Goal: Task Accomplishment & Management: Use online tool/utility

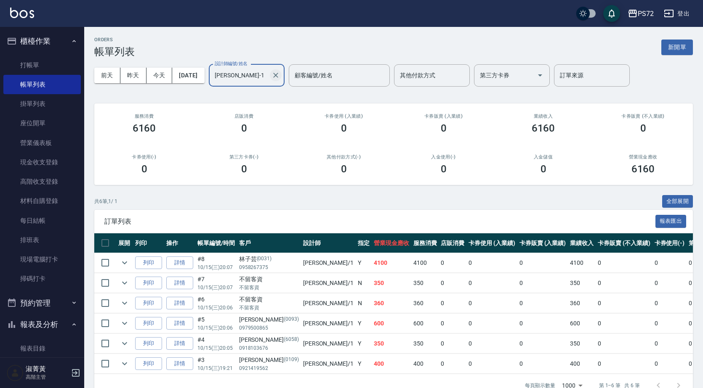
click at [278, 77] on icon "Clear" at bounding box center [275, 75] width 5 height 5
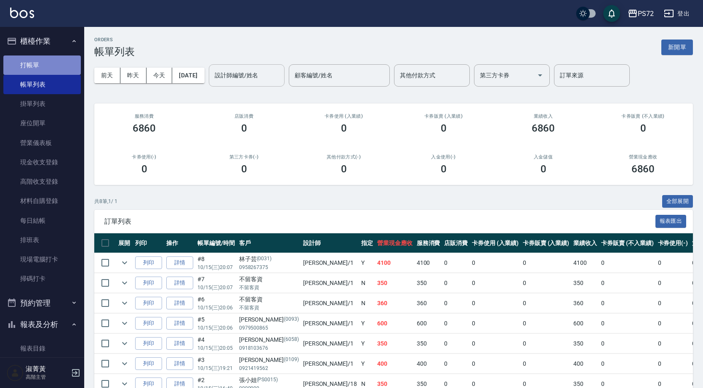
click at [50, 58] on link "打帳單" at bounding box center [41, 65] width 77 height 19
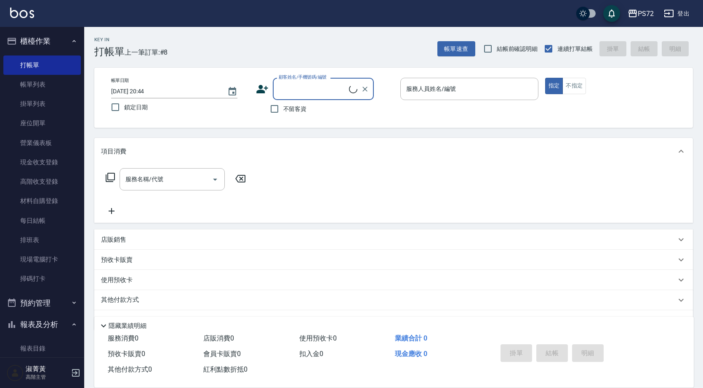
click at [303, 93] on input "顧客姓名/手機號碼/編號" at bounding box center [312, 89] width 72 height 15
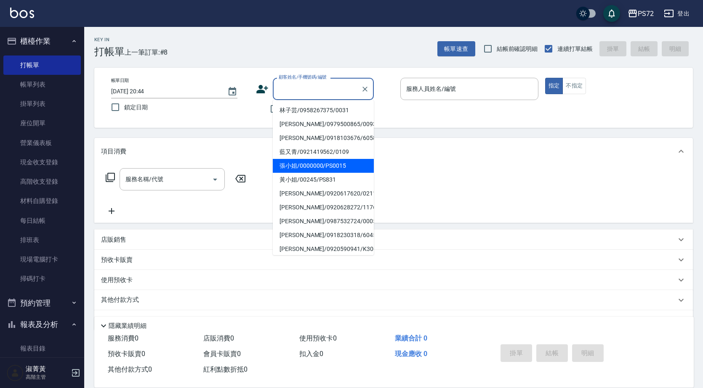
click at [321, 169] on li "張小姐/0000000/PS0015" at bounding box center [323, 166] width 101 height 14
type input "張小姐/0000000/PS0015"
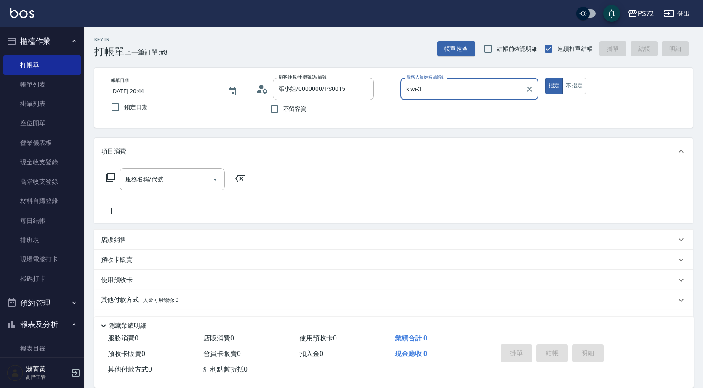
click at [434, 88] on input "kiwi-3" at bounding box center [463, 89] width 118 height 15
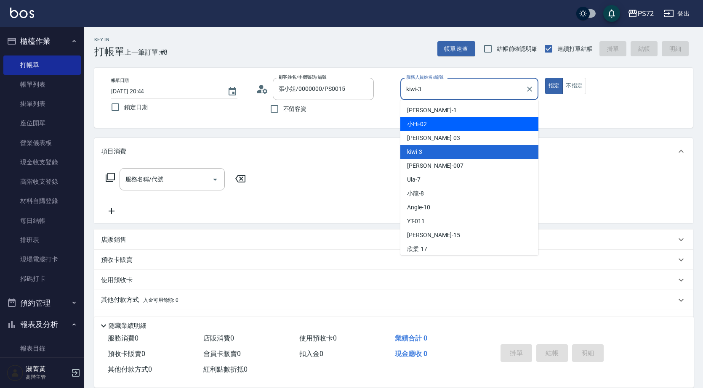
click at [427, 123] on div "小Hi -02" at bounding box center [469, 124] width 138 height 14
type input "小Hi-02"
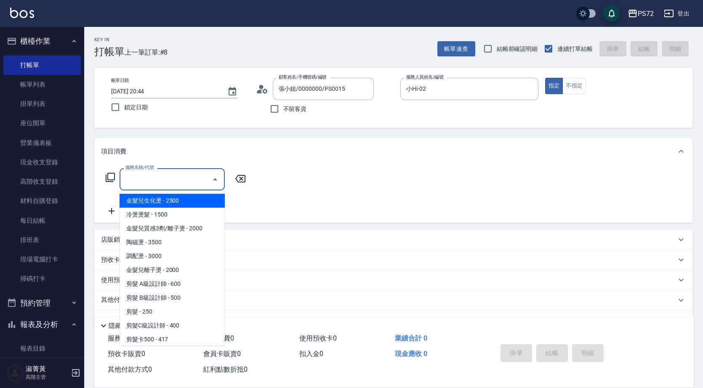
click at [149, 182] on input "服務名稱/代號" at bounding box center [165, 179] width 85 height 15
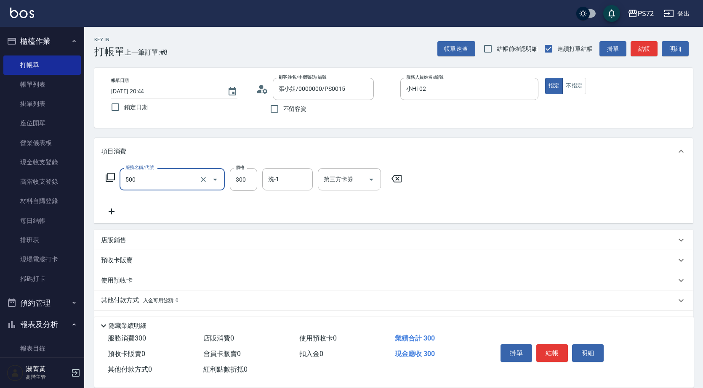
type input "洗髮(A級)(500)"
type input "350"
click at [542, 349] on button "結帳" at bounding box center [552, 354] width 32 height 18
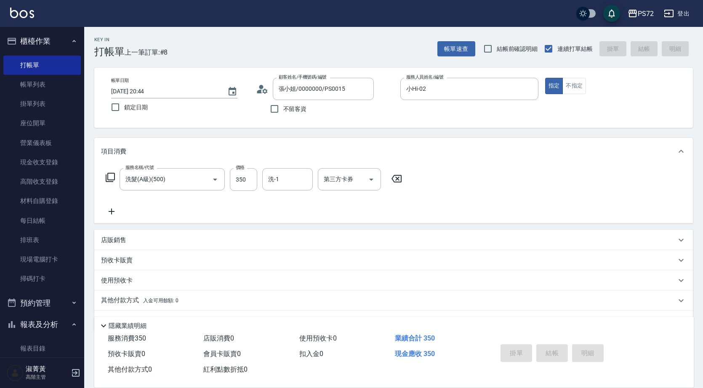
type input "[DATE] 20:45"
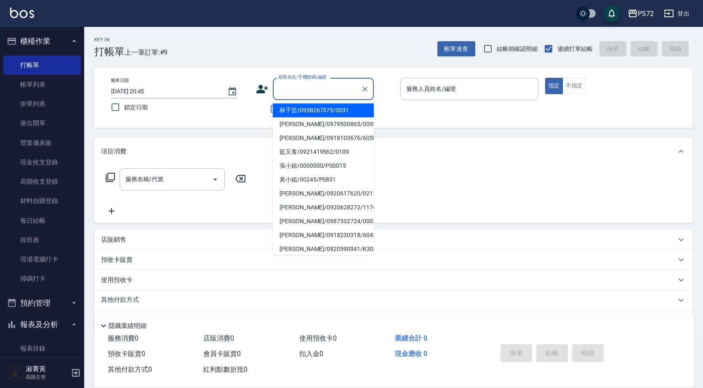
click at [313, 92] on input "顧客姓名/手機號碼/編號" at bounding box center [316, 89] width 81 height 15
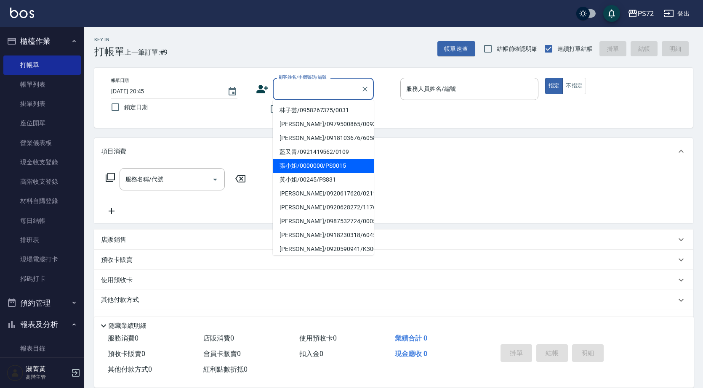
drag, startPoint x: 339, startPoint y: 169, endPoint x: 470, endPoint y: 114, distance: 142.4
click at [339, 169] on li "張小姐/0000000/PS0015" at bounding box center [323, 166] width 101 height 14
type input "張小姐/0000000/PS0015"
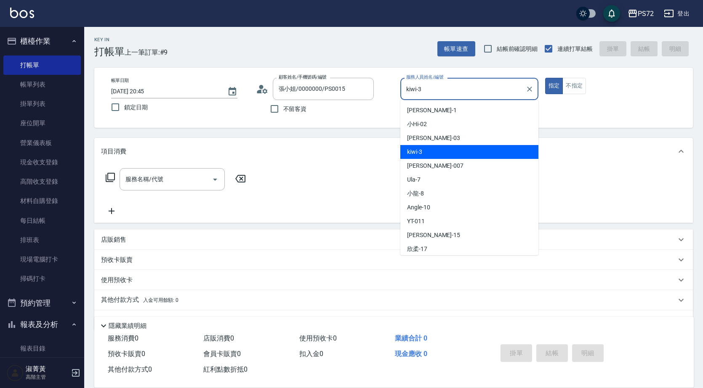
click at [453, 91] on input "kiwi-3" at bounding box center [463, 89] width 118 height 15
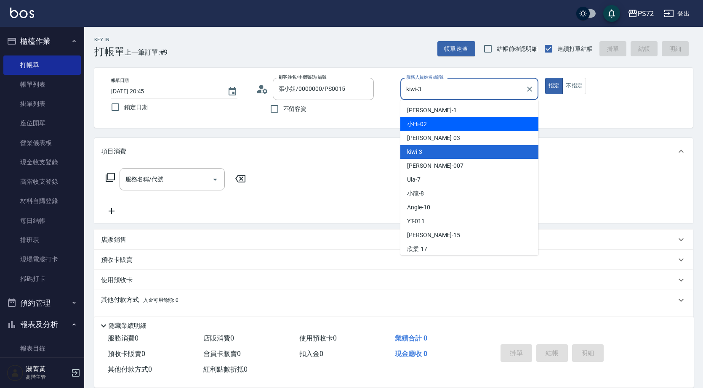
click at [438, 131] on div "小Hi -02" at bounding box center [469, 124] width 138 height 14
type input "小Hi-02"
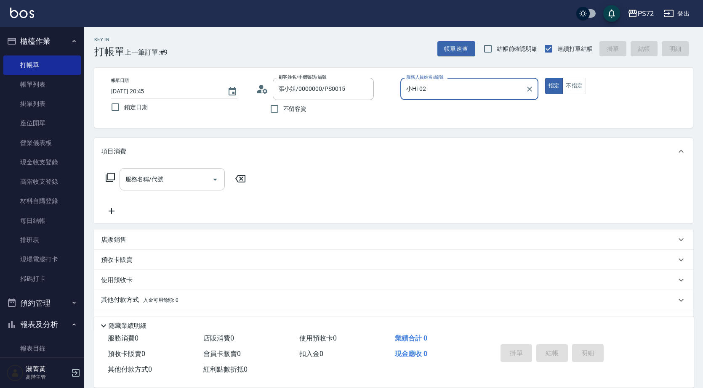
click at [158, 179] on input "服務名稱/代號" at bounding box center [165, 179] width 85 height 15
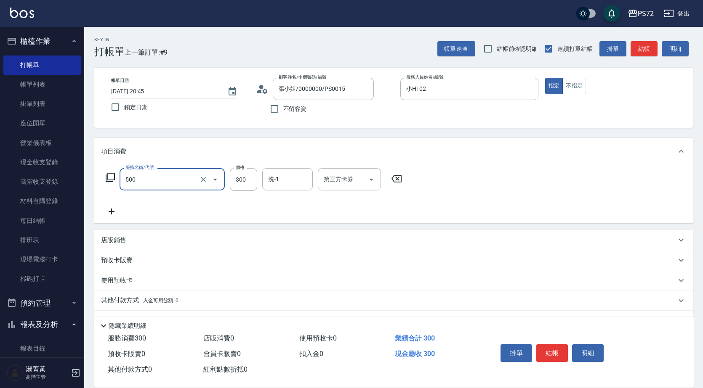
type input "洗髮(A級)(500)"
type input "350"
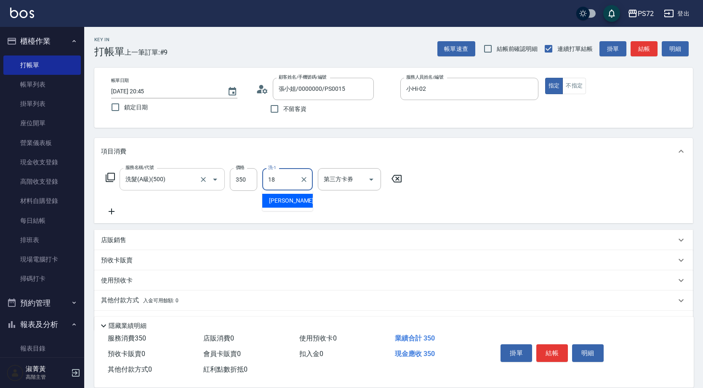
type input "[PERSON_NAME]-18"
click at [552, 345] on button "結帳" at bounding box center [552, 354] width 32 height 18
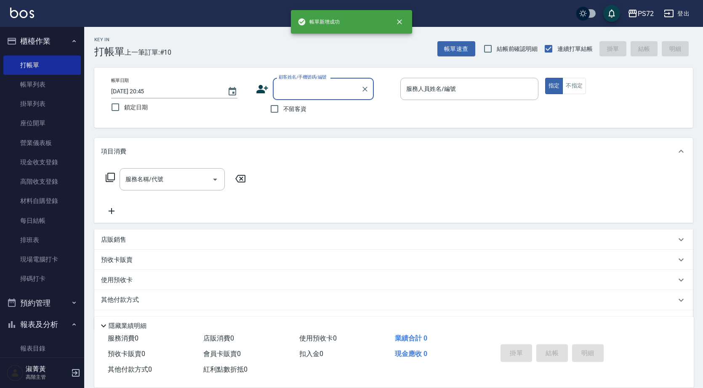
click at [293, 85] on input "顧客姓名/手機號碼/編號" at bounding box center [316, 89] width 81 height 15
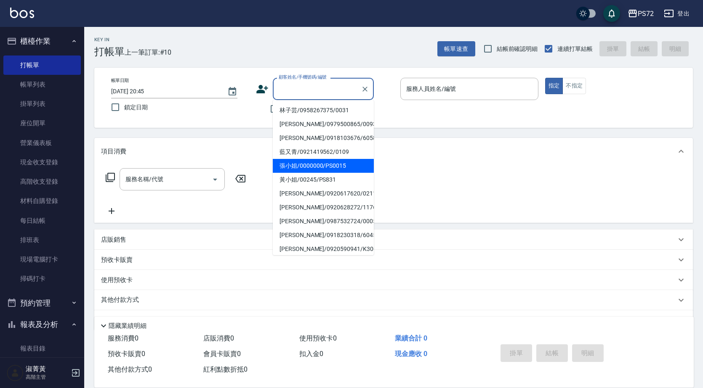
click at [306, 169] on li "張小姐/0000000/PS0015" at bounding box center [323, 166] width 101 height 14
type input "張小姐/0000000/PS0015"
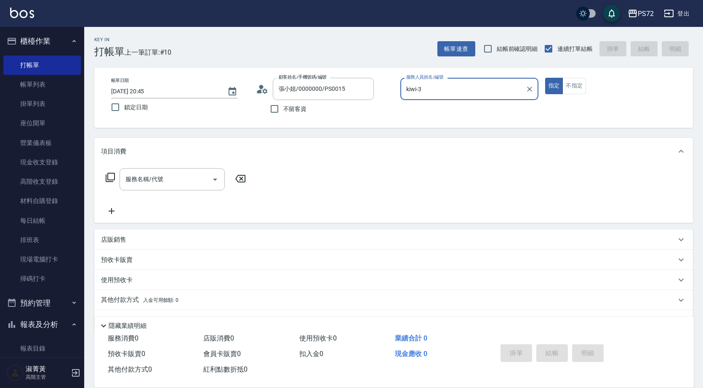
click at [437, 94] on input "kiwi-3" at bounding box center [463, 89] width 118 height 15
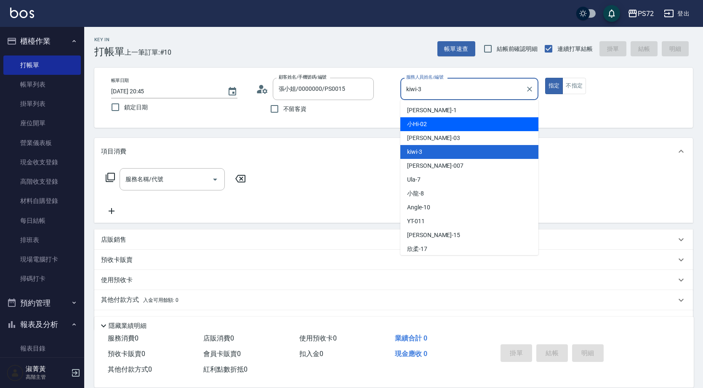
click at [425, 126] on span "小Hi -02" at bounding box center [417, 124] width 20 height 9
type input "小Hi-02"
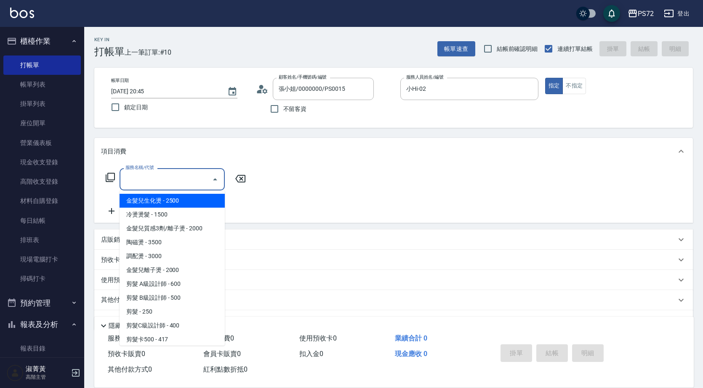
click at [170, 183] on input "服務名稱/代號" at bounding box center [165, 179] width 85 height 15
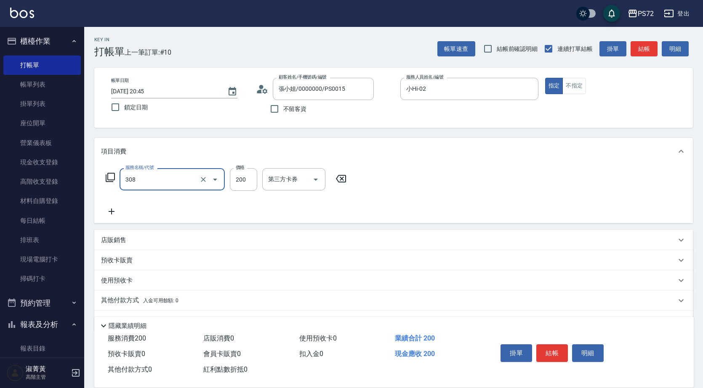
type input "學生剪髮(UP)(308)"
type input "350"
click at [561, 351] on button "結帳" at bounding box center [552, 354] width 32 height 18
type input "[DATE] 20:46"
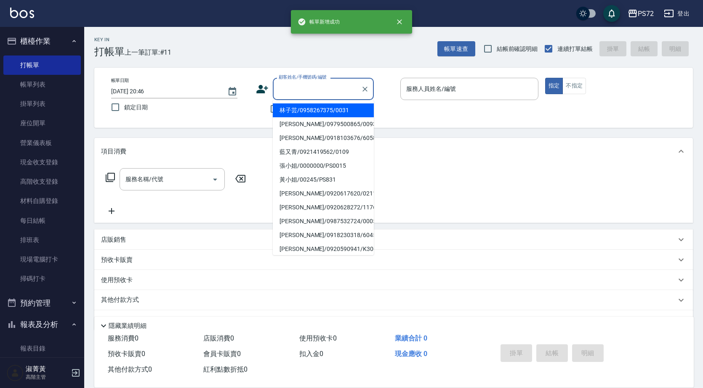
click at [287, 85] on input "顧客姓名/手機號碼/編號" at bounding box center [316, 89] width 81 height 15
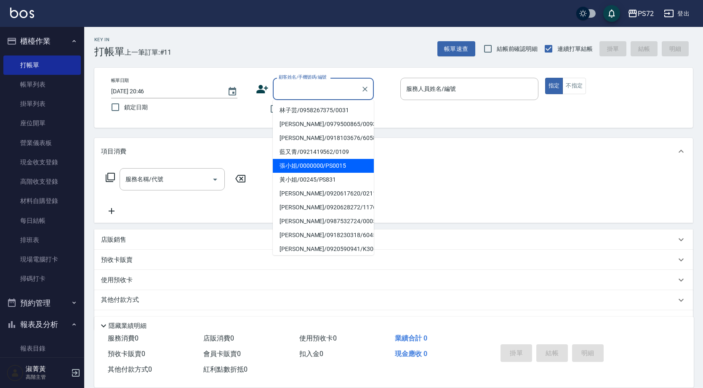
drag, startPoint x: 304, startPoint y: 166, endPoint x: 396, endPoint y: 119, distance: 102.8
click at [305, 165] on li "張小姐/0000000/PS0015" at bounding box center [323, 166] width 101 height 14
type input "張小姐/0000000/PS0015"
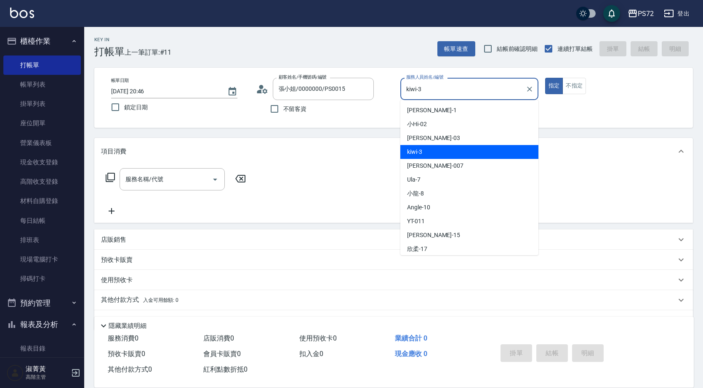
click at [434, 93] on input "kiwi-3" at bounding box center [463, 89] width 118 height 15
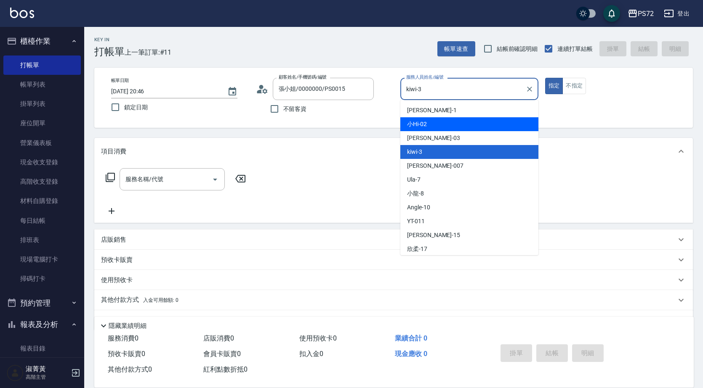
click at [435, 122] on div "小Hi -02" at bounding box center [469, 124] width 138 height 14
type input "小Hi-02"
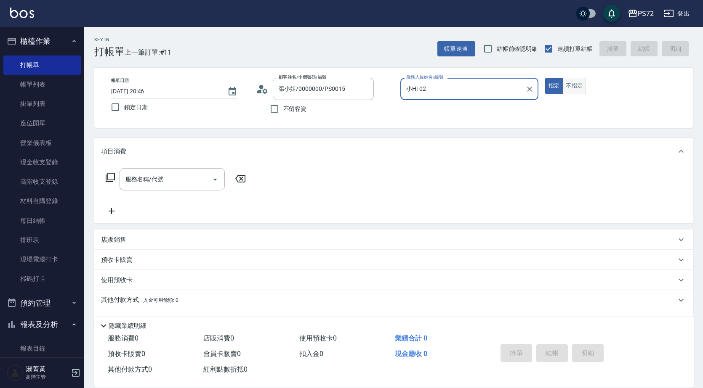
drag, startPoint x: 575, startPoint y: 85, endPoint x: 484, endPoint y: 112, distance: 94.9
click at [574, 85] on button "不指定" at bounding box center [574, 86] width 24 height 16
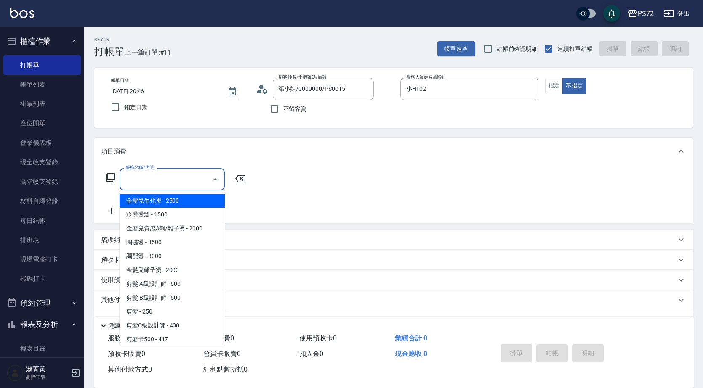
click at [142, 183] on input "服務名稱/代號" at bounding box center [165, 179] width 85 height 15
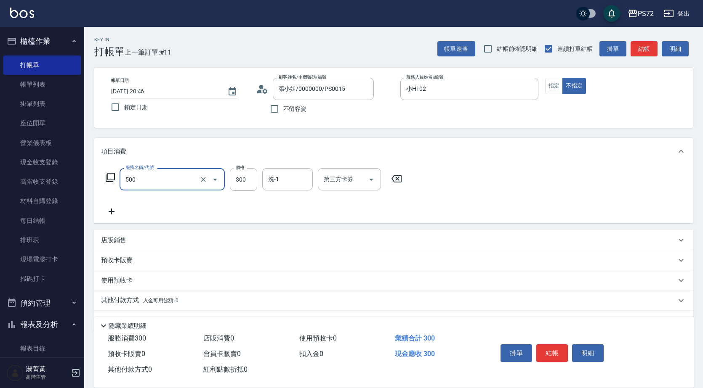
type input "洗髮(A級)(500)"
type input "350"
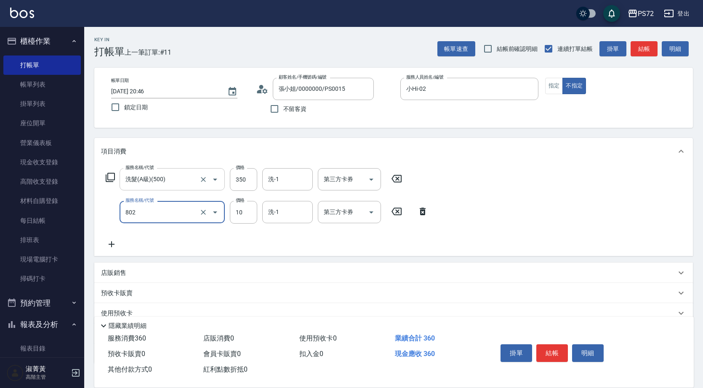
type input "潤絲(802)"
click at [542, 345] on button "結帳" at bounding box center [552, 354] width 32 height 18
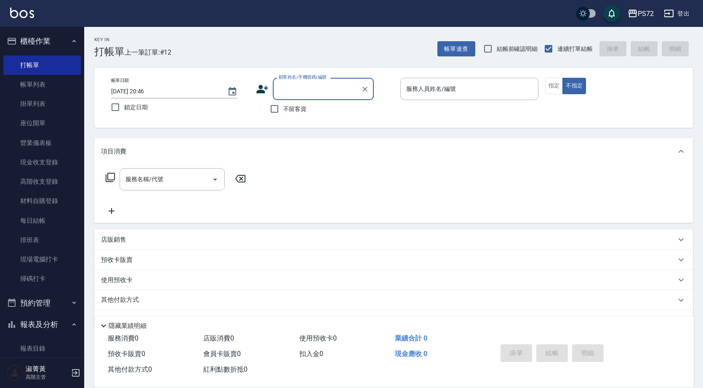
click at [322, 99] on div "顧客姓名/手機號碼/編號" at bounding box center [323, 89] width 101 height 22
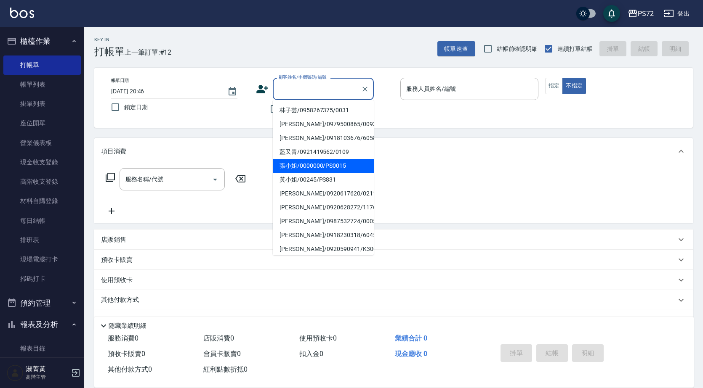
click at [319, 166] on li "張小姐/0000000/PS0015" at bounding box center [323, 166] width 101 height 14
type input "張小姐/0000000/PS0015"
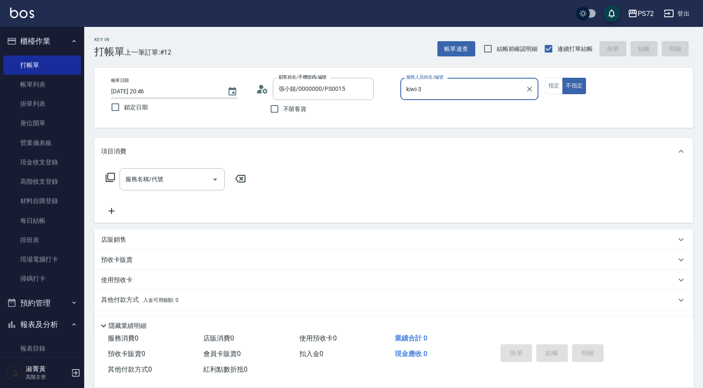
click at [422, 90] on input "kiwi-3" at bounding box center [463, 89] width 118 height 15
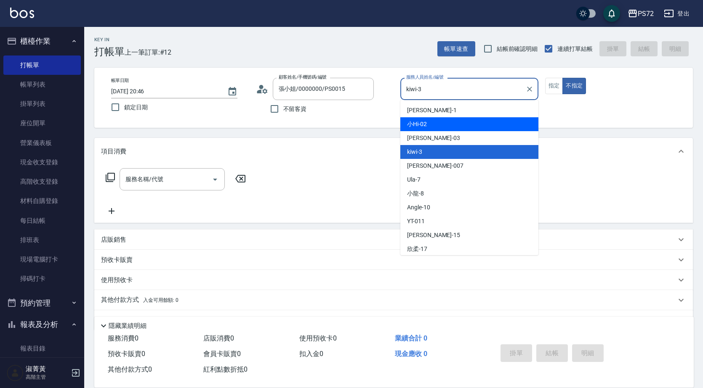
click at [430, 118] on div "小Hi -02" at bounding box center [469, 124] width 138 height 14
type input "小Hi-02"
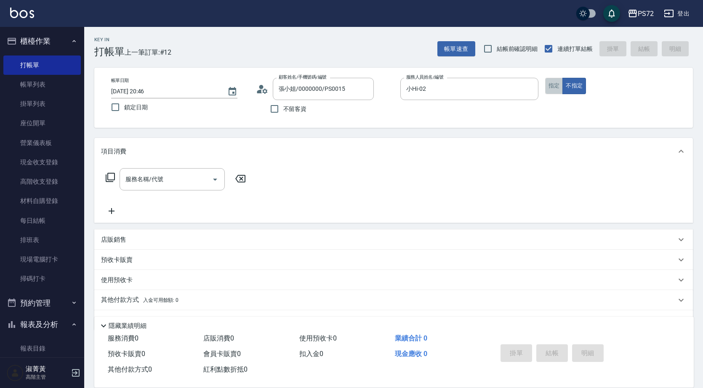
click at [554, 85] on button "指定" at bounding box center [554, 86] width 18 height 16
click at [142, 183] on input "服務名稱/代號" at bounding box center [165, 179] width 85 height 15
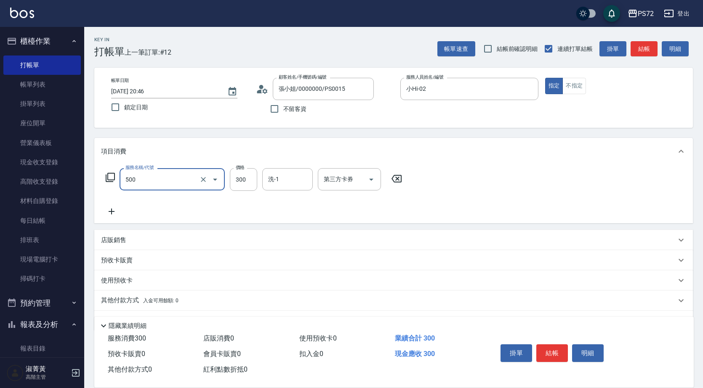
type input "洗髮(A級)(500)"
type input "350"
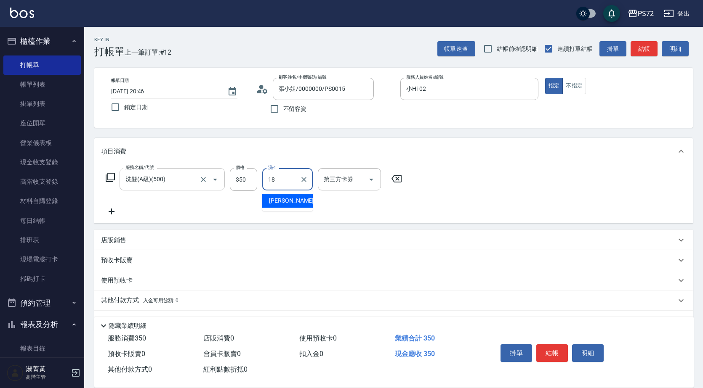
type input "[PERSON_NAME]-18"
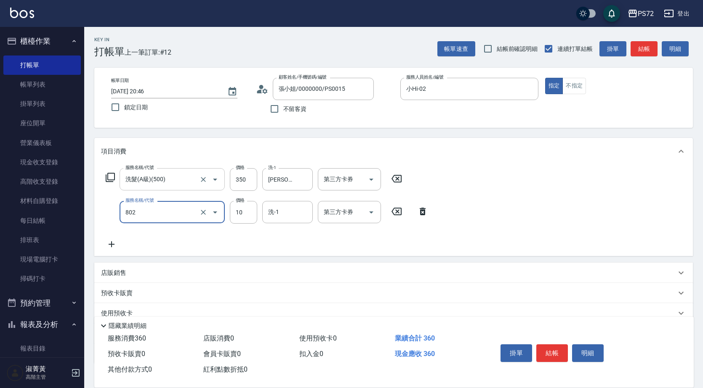
type input "潤絲(802)"
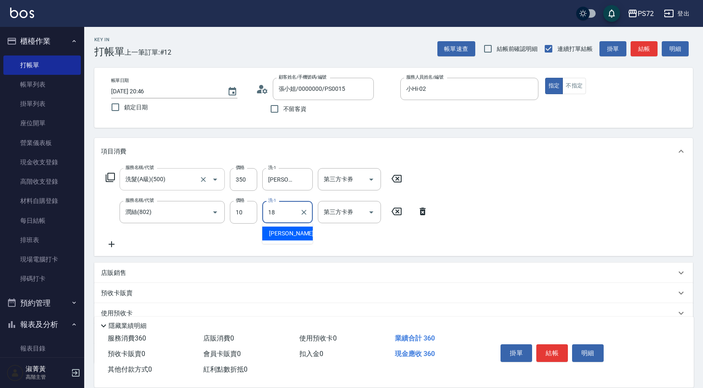
type input "[PERSON_NAME]-18"
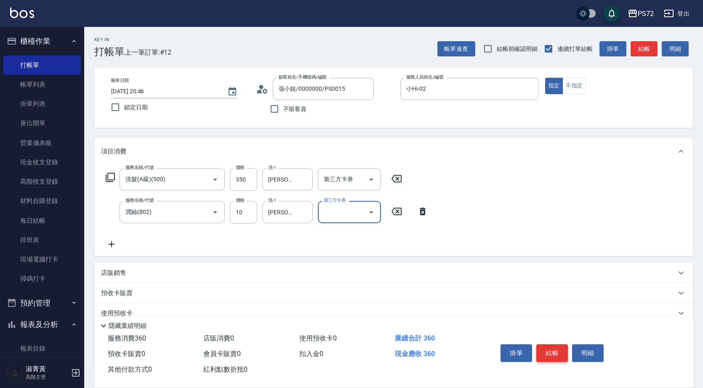
click at [557, 345] on button "結帳" at bounding box center [552, 354] width 32 height 18
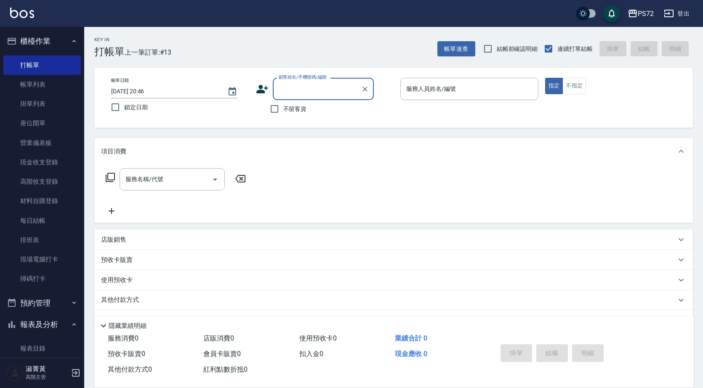
click at [303, 92] on input "顧客姓名/手機號碼/編號" at bounding box center [316, 89] width 81 height 15
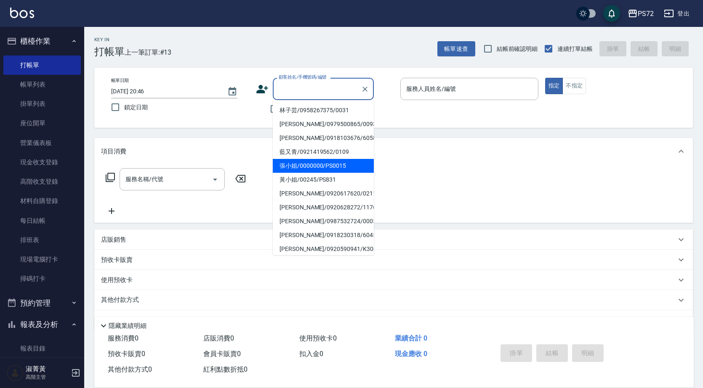
click at [325, 165] on li "張小姐/0000000/PS0015" at bounding box center [323, 166] width 101 height 14
type input "張小姐/0000000/PS0015"
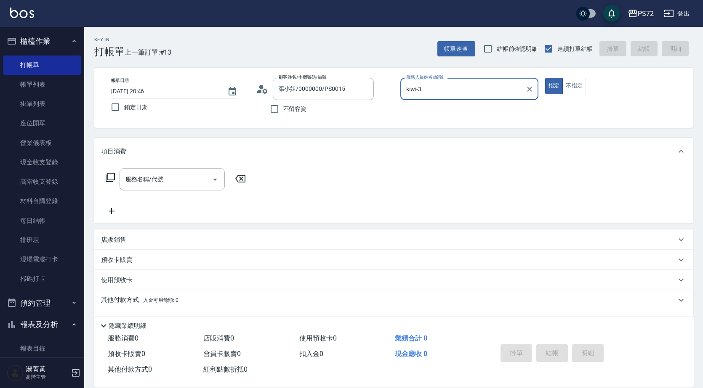
click at [437, 93] on input "kiwi-3" at bounding box center [463, 89] width 118 height 15
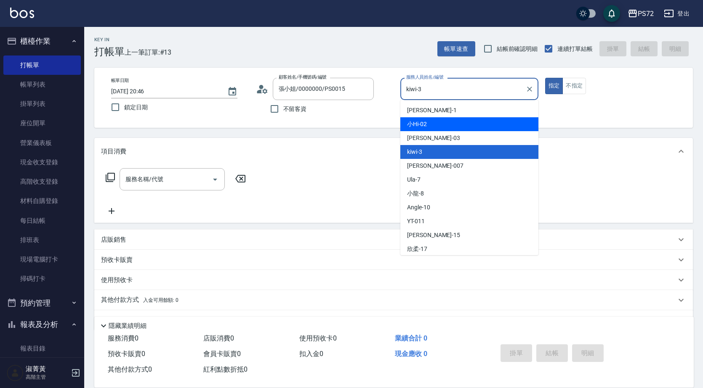
click at [434, 124] on div "小Hi -02" at bounding box center [469, 124] width 138 height 14
type input "小Hi-02"
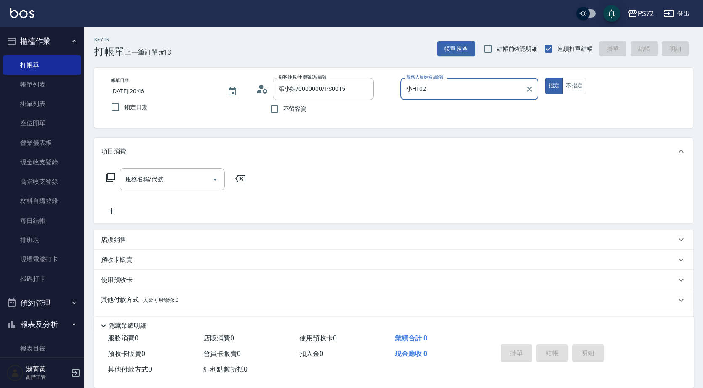
click at [109, 181] on icon at bounding box center [110, 178] width 10 height 10
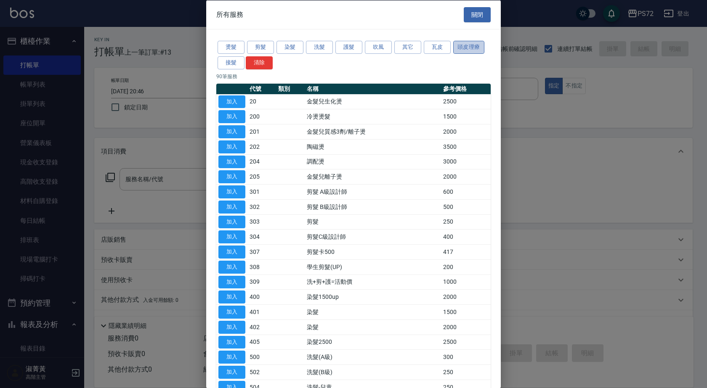
click at [470, 46] on button "頭皮理療" at bounding box center [468, 47] width 31 height 13
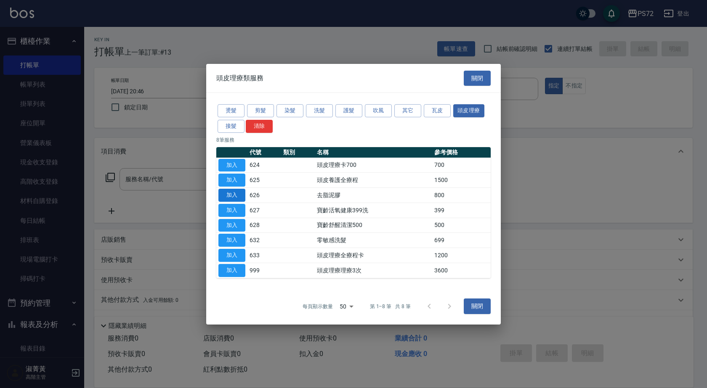
click at [237, 197] on button "加入" at bounding box center [231, 195] width 27 height 13
type input "去脂泥膠(626)"
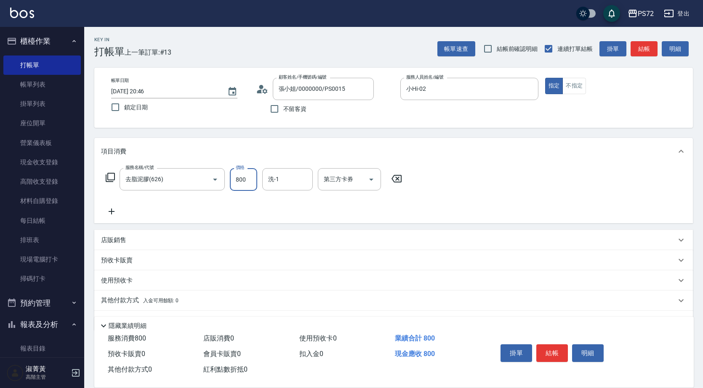
click at [241, 186] on input "800" at bounding box center [243, 179] width 27 height 23
type input "1000"
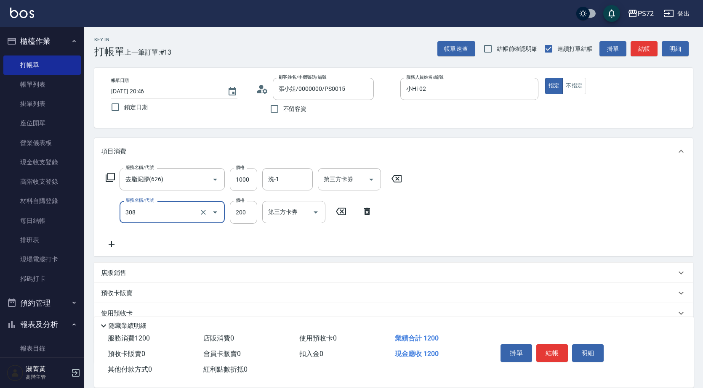
type input "學生剪髮(UP)(308)"
type input "400"
click at [551, 353] on button "結帳" at bounding box center [552, 354] width 32 height 18
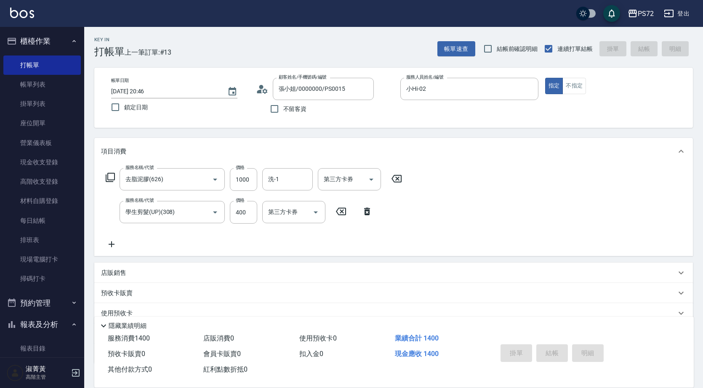
type input "[DATE] 20:47"
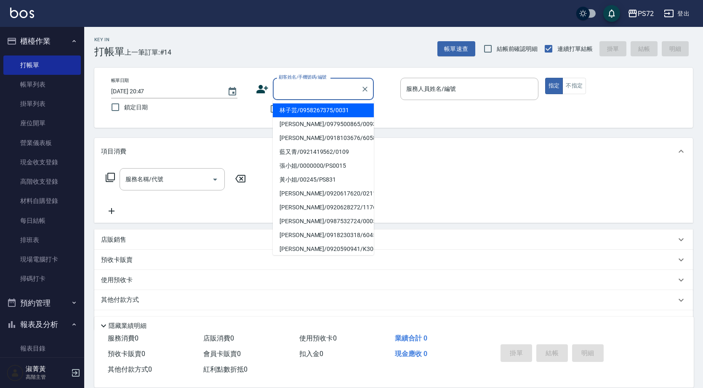
click at [292, 89] on input "顧客姓名/手機號碼/編號" at bounding box center [316, 89] width 81 height 15
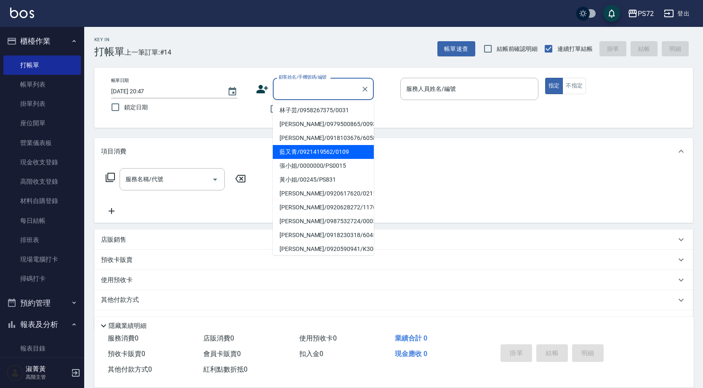
click at [304, 155] on li "藍又青/0921419562/0109" at bounding box center [323, 152] width 101 height 14
type input "藍又青/0921419562/0109"
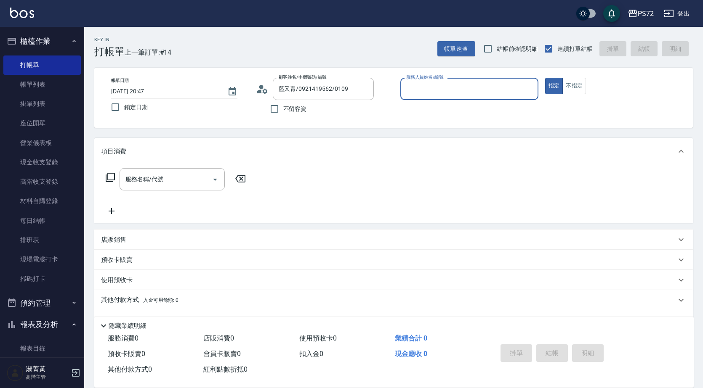
type input "[PERSON_NAME]-1"
click at [325, 91] on input "藍又青/0921419562/0109" at bounding box center [316, 89] width 81 height 15
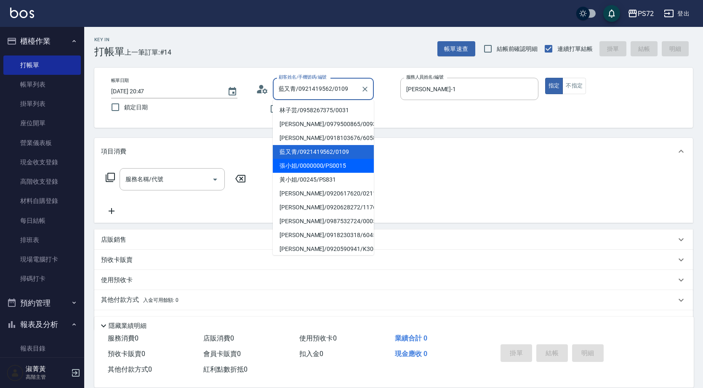
click at [322, 168] on li "張小姐/0000000/PS0015" at bounding box center [323, 166] width 101 height 14
type input "張小姐/0000000/PS0015"
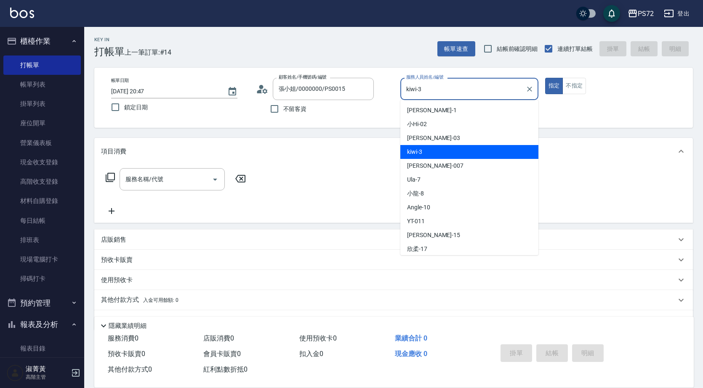
click at [441, 96] on input "kiwi-3" at bounding box center [463, 89] width 118 height 15
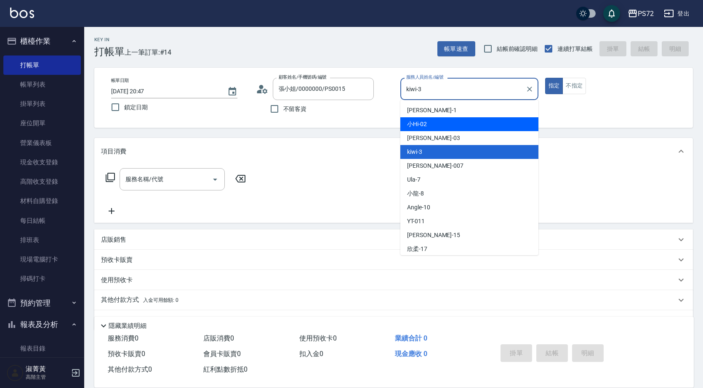
click at [431, 124] on div "小Hi -02" at bounding box center [469, 124] width 138 height 14
type input "小Hi-02"
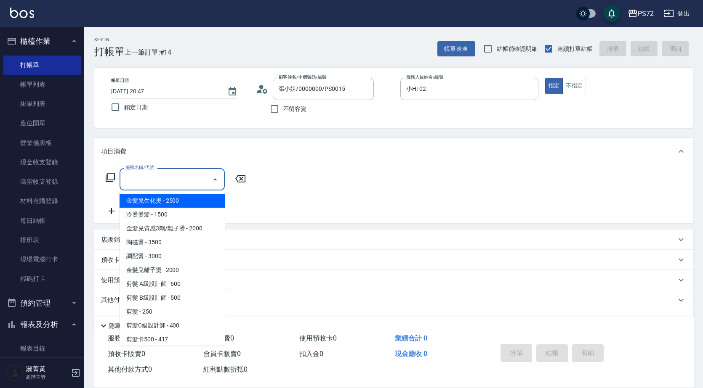
click at [150, 185] on input "服務名稱/代號" at bounding box center [165, 179] width 85 height 15
click at [41, 101] on link "掛單列表" at bounding box center [41, 103] width 77 height 19
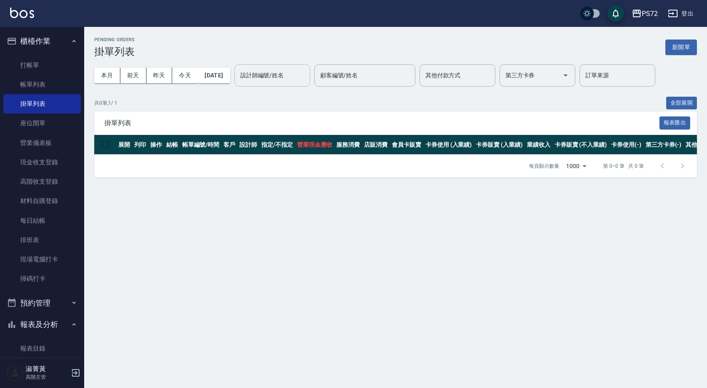
click at [267, 78] on input "設計師編號/姓名" at bounding box center [272, 75] width 68 height 15
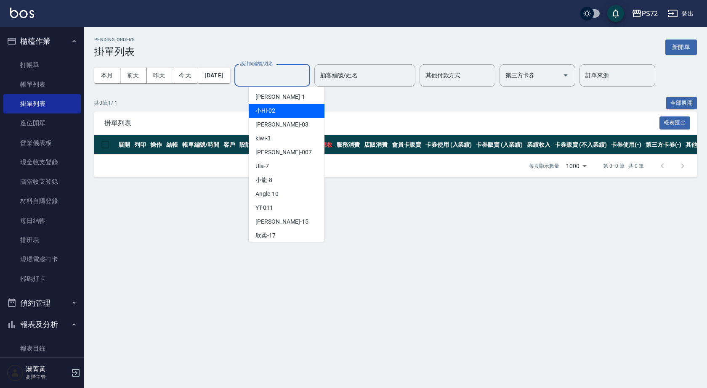
click at [271, 111] on span "小Hi -02" at bounding box center [265, 110] width 20 height 9
type input "小Hi-02"
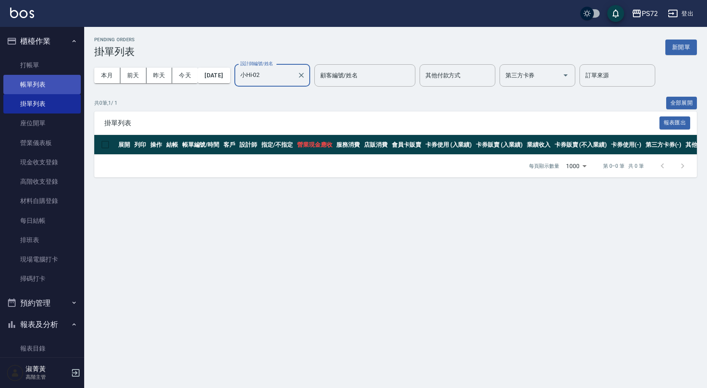
click at [50, 77] on link "帳單列表" at bounding box center [41, 84] width 77 height 19
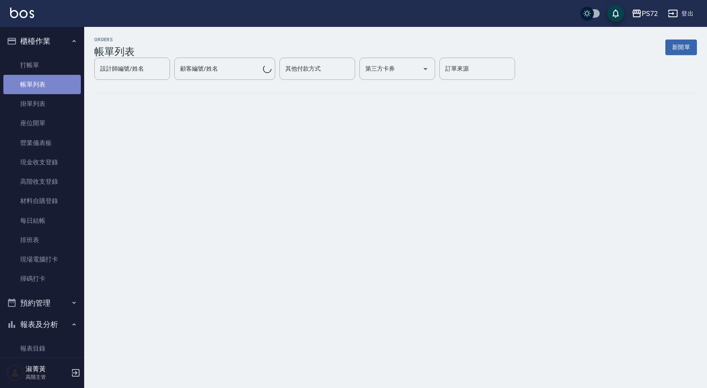
click at [57, 78] on link "帳單列表" at bounding box center [41, 84] width 77 height 19
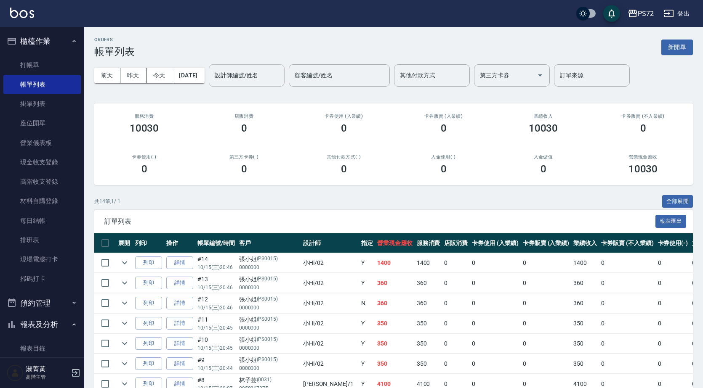
click at [238, 77] on input "設計師編號/姓名" at bounding box center [246, 75] width 68 height 15
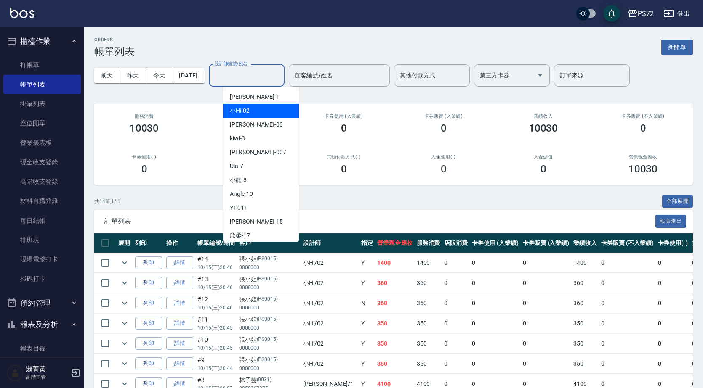
click at [244, 111] on span "小Hi -02" at bounding box center [240, 110] width 20 height 9
type input "小Hi-02"
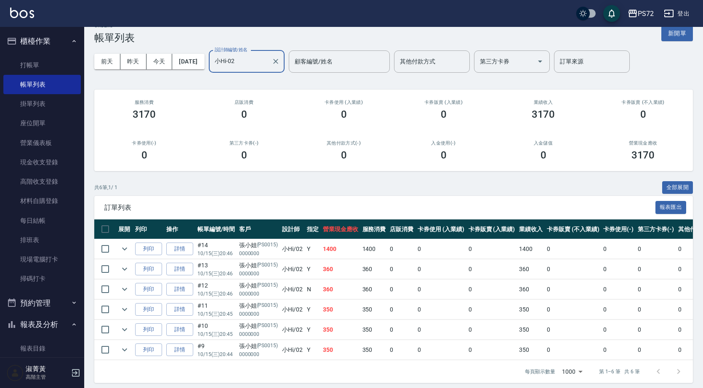
scroll to position [25, 0]
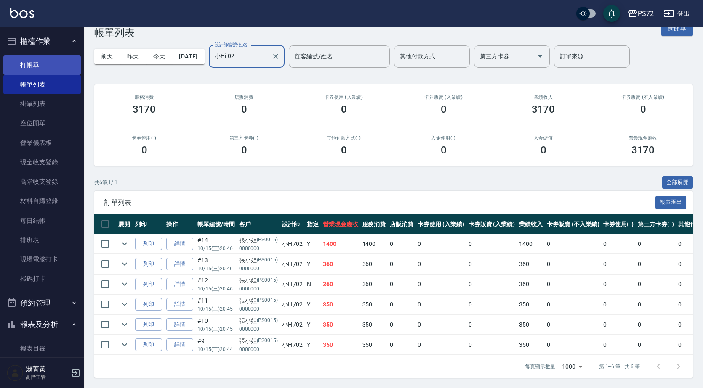
click at [27, 64] on link "打帳單" at bounding box center [41, 65] width 77 height 19
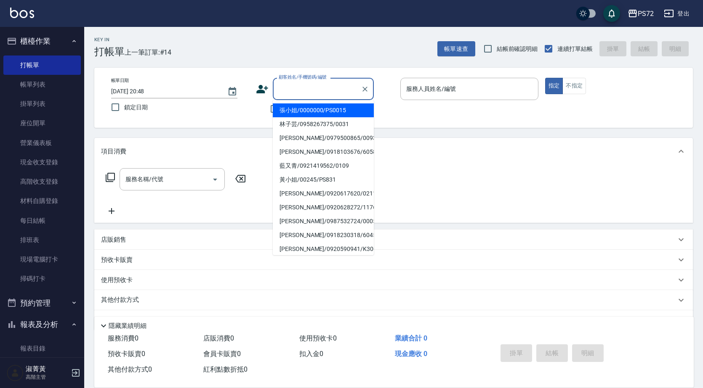
click at [289, 91] on input "顧客姓名/手機號碼/編號" at bounding box center [316, 89] width 81 height 15
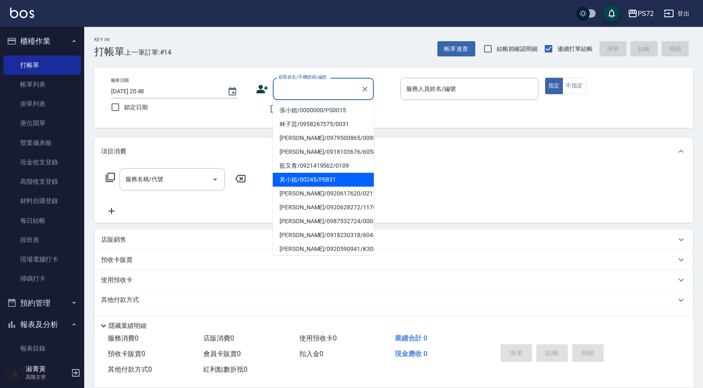
click at [307, 178] on li "黃小姐/00245/PS831" at bounding box center [323, 180] width 101 height 14
type input "黃小姐/00245/PS831"
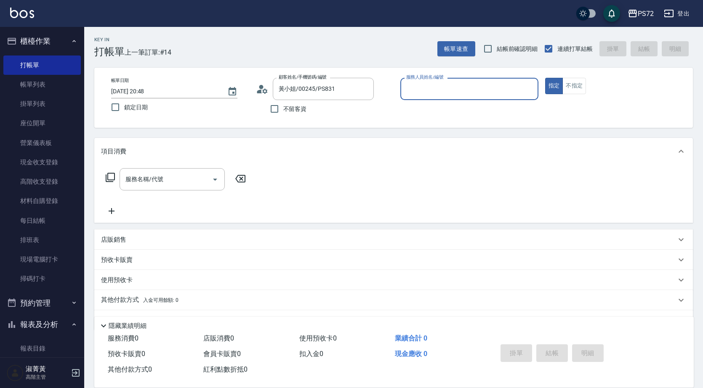
click at [460, 87] on input "服務人員姓名/編號" at bounding box center [469, 89] width 130 height 15
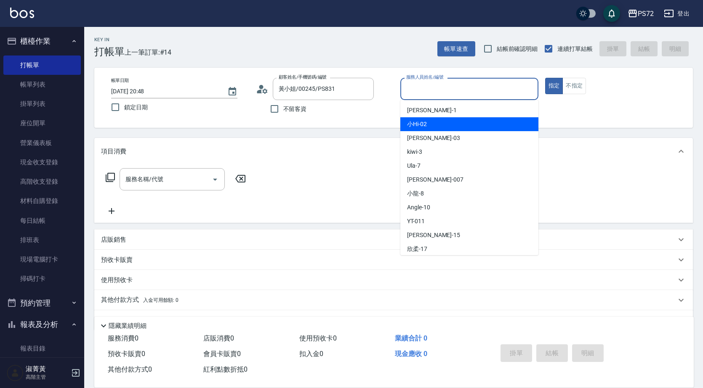
click at [458, 120] on div "小Hi -02" at bounding box center [469, 124] width 138 height 14
type input "小Hi-02"
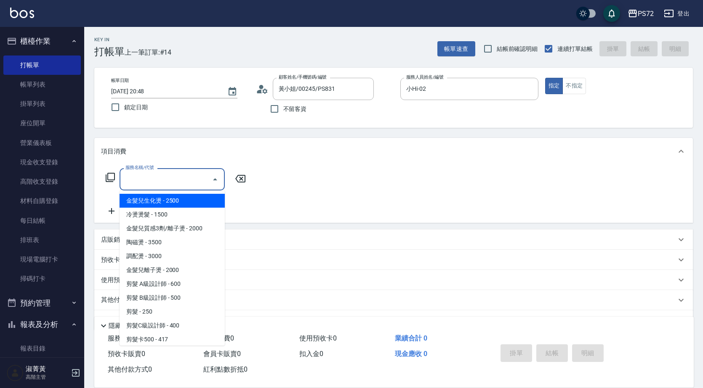
click at [154, 173] on div "服務名稱/代號 服務名稱/代號" at bounding box center [172, 179] width 105 height 22
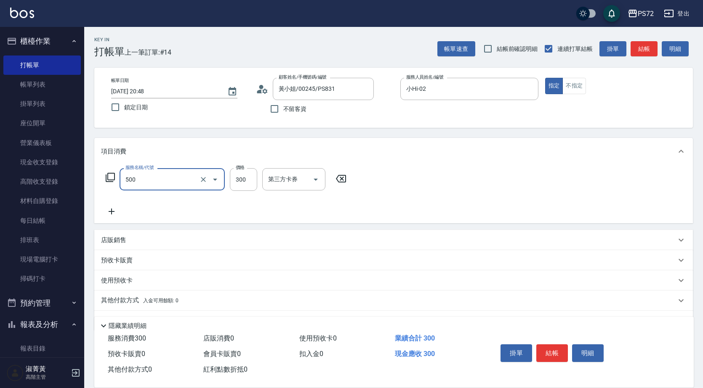
type input "洗髮(A級)(500)"
type input "350"
click at [550, 354] on button "結帳" at bounding box center [552, 354] width 32 height 18
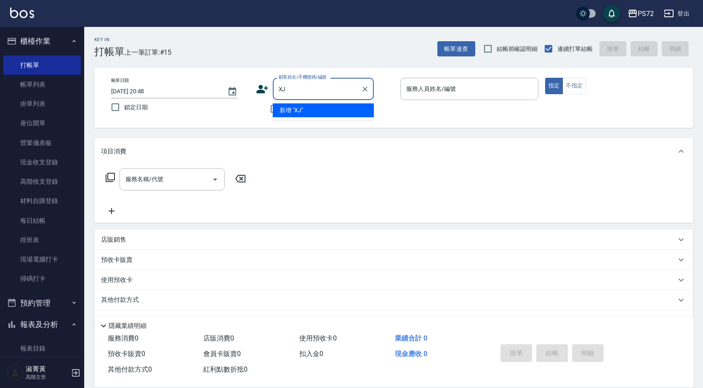
type input "X"
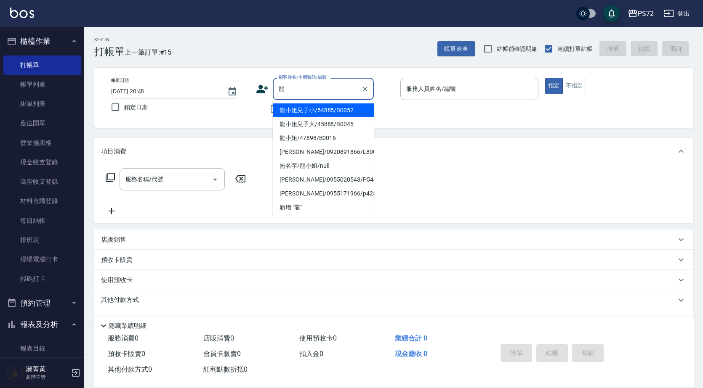
drag, startPoint x: 318, startPoint y: 114, endPoint x: 427, endPoint y: 102, distance: 109.7
click at [319, 114] on li "龍小姐兒子小/54885/B0052" at bounding box center [323, 111] width 101 height 14
type input "龍小姐兒子小/54885/B0052"
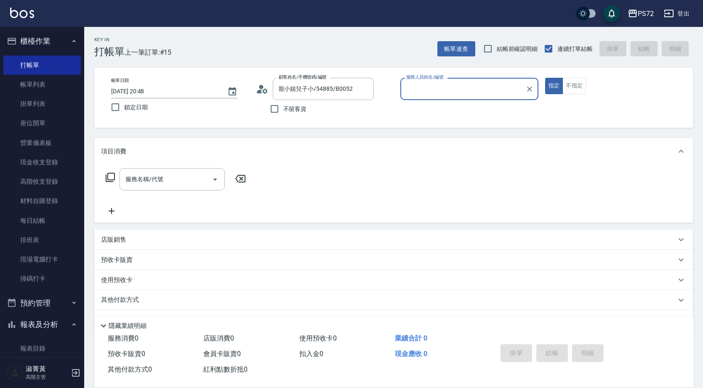
type input "小Hi-02"
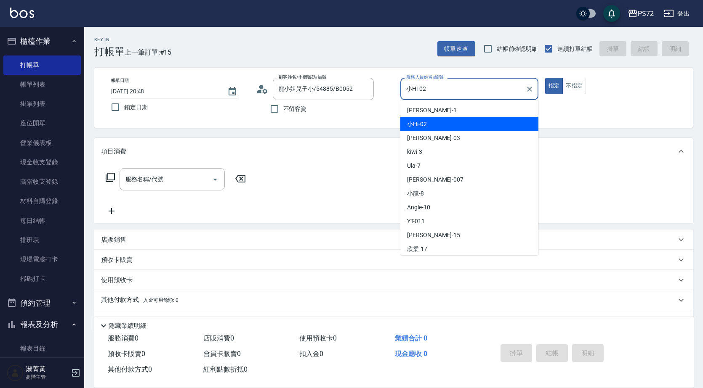
click at [434, 95] on input "小Hi-02" at bounding box center [463, 89] width 118 height 15
click at [426, 122] on div "小Hi -02" at bounding box center [469, 124] width 138 height 14
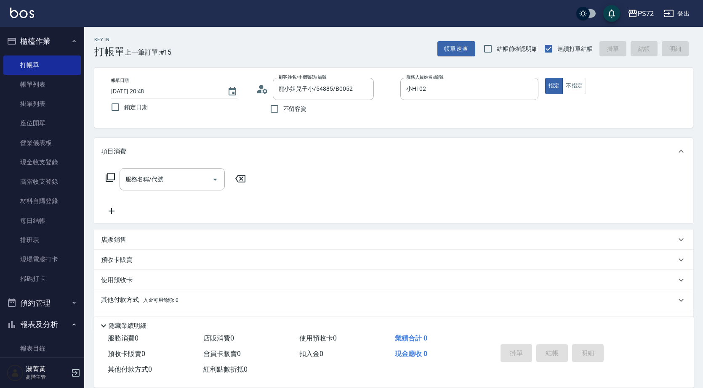
click at [160, 191] on div "服務名稱/代號 服務名稱/代號" at bounding box center [176, 192] width 150 height 48
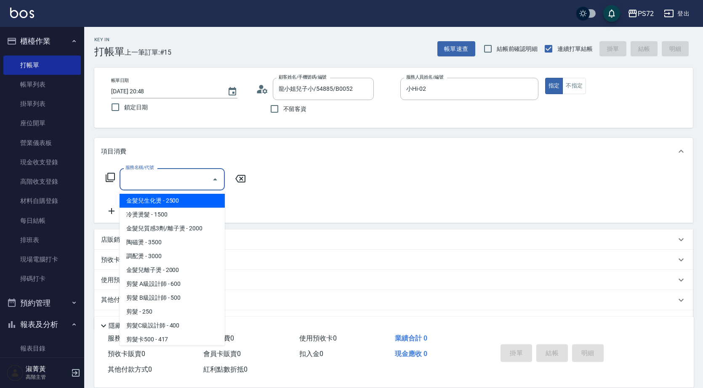
click at [165, 176] on input "服務名稱/代號" at bounding box center [165, 179] width 85 height 15
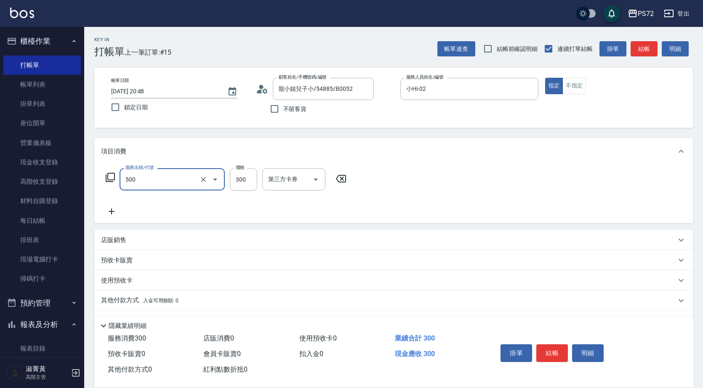
type input "洗髮(A級)(500)"
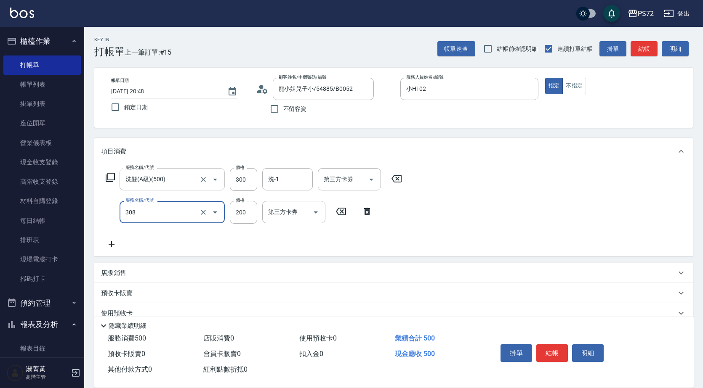
type input "學生剪髮(UP)(308)"
type input "300"
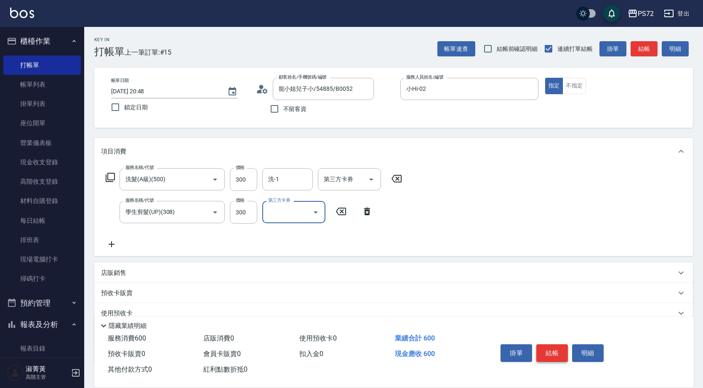
click at [557, 349] on button "結帳" at bounding box center [552, 354] width 32 height 18
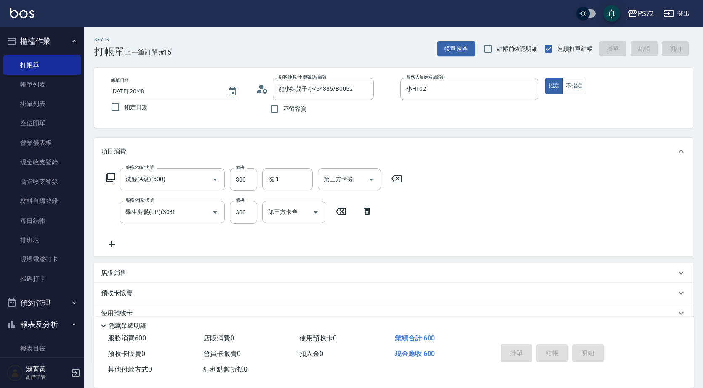
type input "[DATE] 20:49"
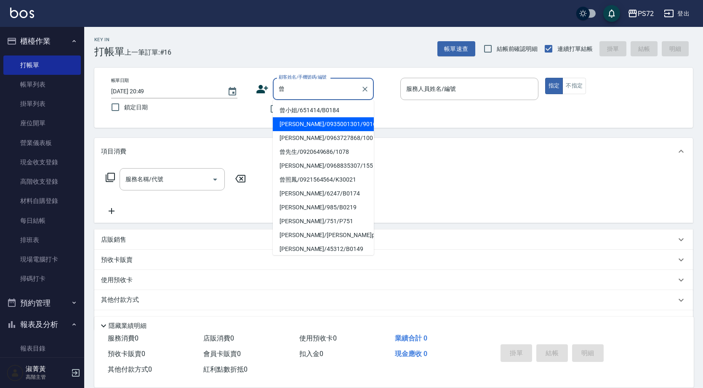
drag, startPoint x: 338, startPoint y: 126, endPoint x: 507, endPoint y: 74, distance: 176.9
click at [362, 114] on ul "曾小姐/651414/B0184 [PERSON_NAME]/0935001301/9016 [PERSON_NAME]/0963727868/100 曾先生…" at bounding box center [323, 177] width 101 height 155
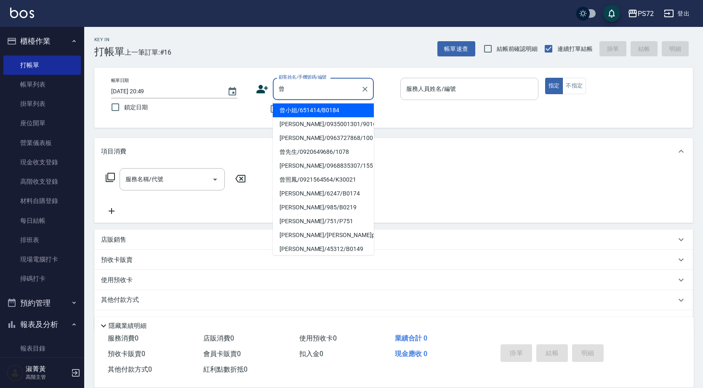
type input "曾"
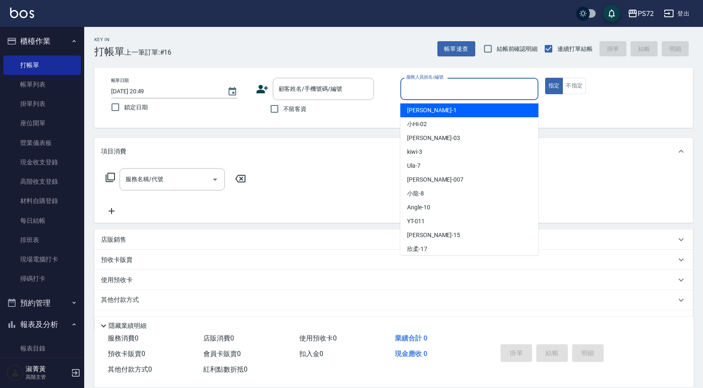
click at [440, 90] on input "服務人員姓名/編號" at bounding box center [469, 89] width 130 height 15
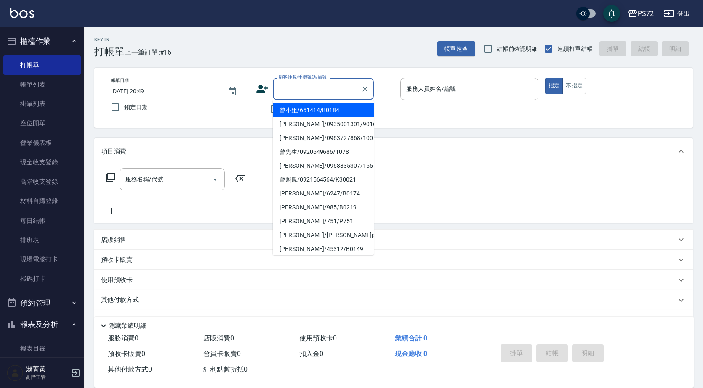
click at [337, 89] on input "顧客姓名/手機號碼/編號" at bounding box center [316, 89] width 81 height 15
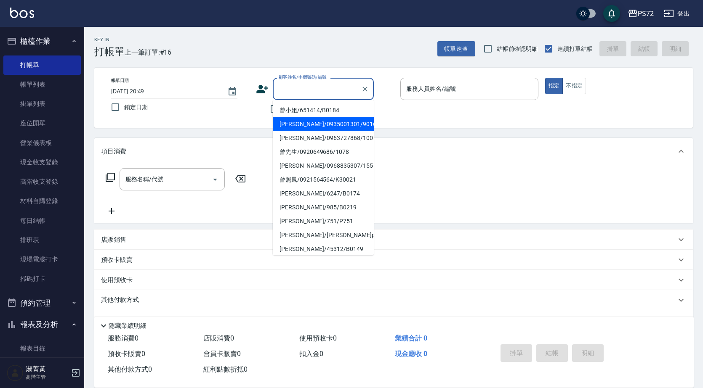
drag, startPoint x: 317, startPoint y: 125, endPoint x: 365, endPoint y: 120, distance: 48.3
click at [318, 125] on li "[PERSON_NAME]/0935001301/9016" at bounding box center [323, 124] width 101 height 14
type input "[PERSON_NAME]/0935001301/9016"
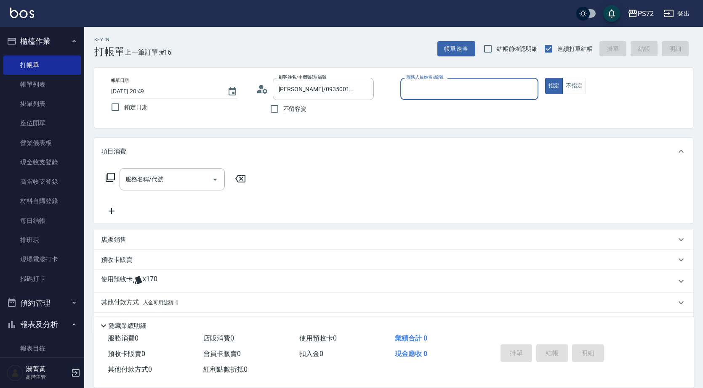
click at [424, 98] on div "服務人員姓名/編號" at bounding box center [469, 89] width 138 height 22
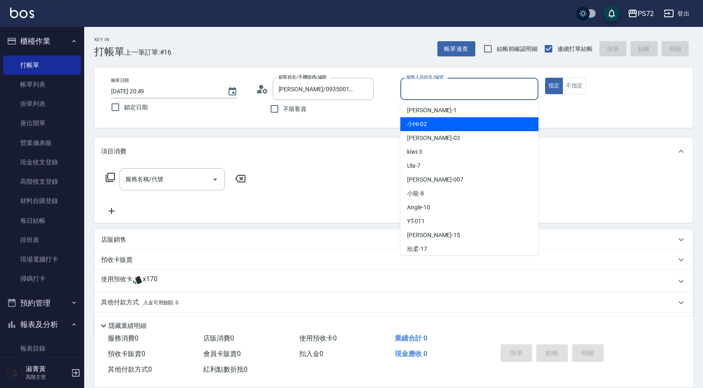
click at [428, 123] on div "小Hi -02" at bounding box center [469, 124] width 138 height 14
type input "小Hi-02"
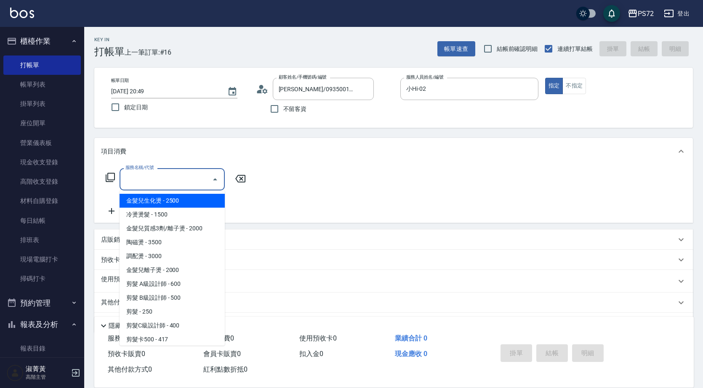
click at [143, 178] on input "服務名稱/代號" at bounding box center [165, 179] width 85 height 15
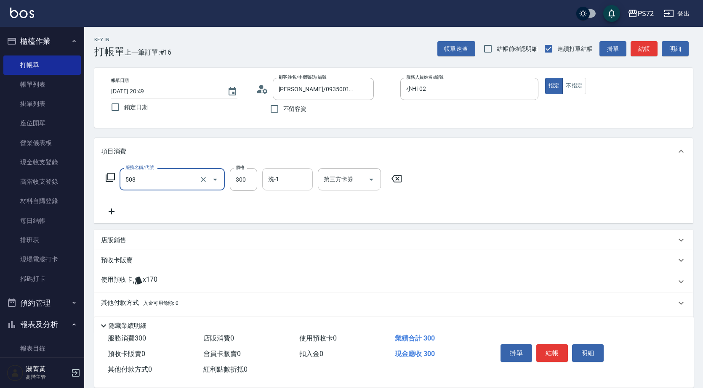
type input "洗髮卡300(508)"
click at [279, 183] on input "洗-1" at bounding box center [287, 179] width 43 height 15
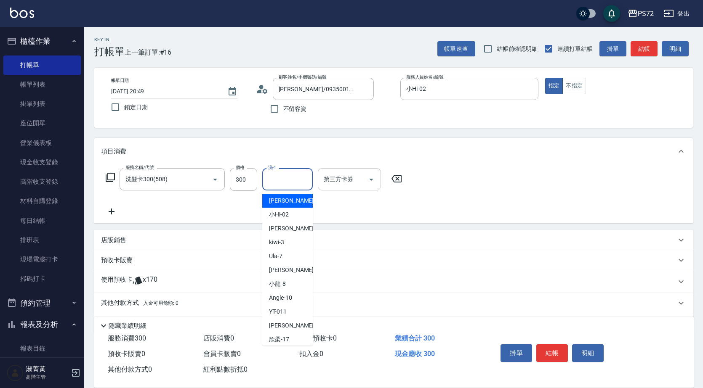
click at [359, 178] on input "第三方卡券" at bounding box center [342, 179] width 43 height 15
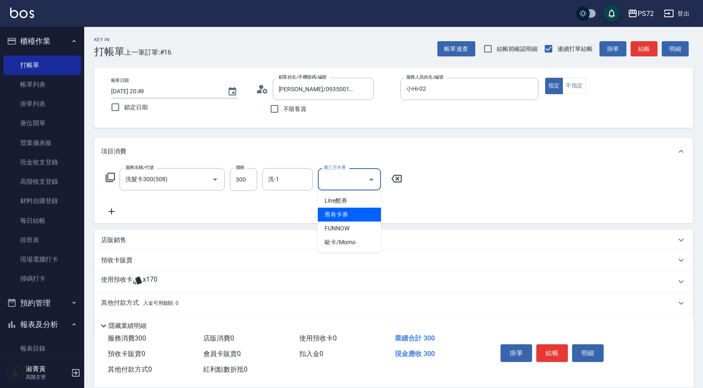
click at [349, 218] on span "舊有卡券" at bounding box center [349, 215] width 63 height 14
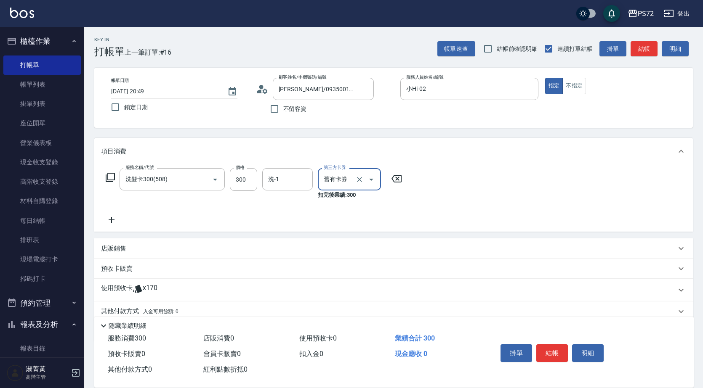
type input "舊有卡券"
click at [277, 183] on input "洗-1" at bounding box center [287, 179] width 43 height 15
click at [587, 235] on div "項目消費 服務名稱/代號 洗髮卡300(508) 服務名稱/代號 價格 300 價格 洗-1 洗-1 第三方卡券 舊有卡券 第三方卡券 扣完後業績: 300 …" at bounding box center [393, 240] width 598 height 204
click at [555, 349] on button "結帳" at bounding box center [552, 354] width 32 height 18
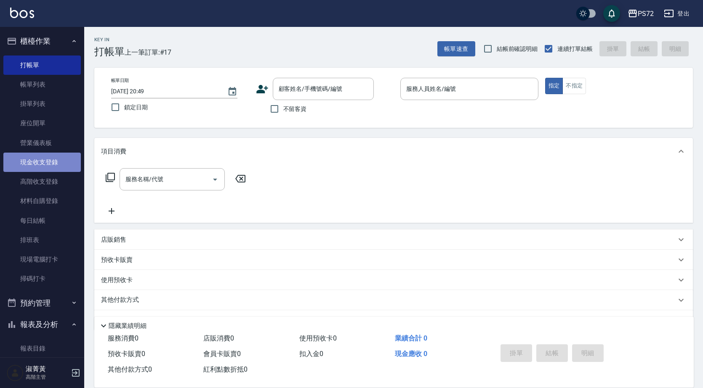
click at [43, 162] on link "現金收支登錄" at bounding box center [41, 162] width 77 height 19
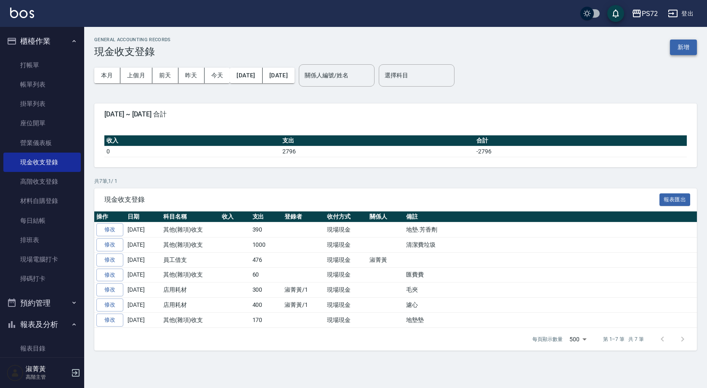
click at [679, 41] on button "新增" at bounding box center [683, 48] width 27 height 16
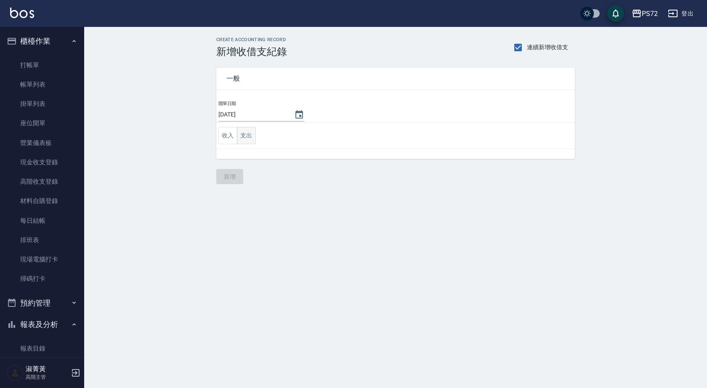
click at [252, 133] on button "支出" at bounding box center [246, 135] width 19 height 17
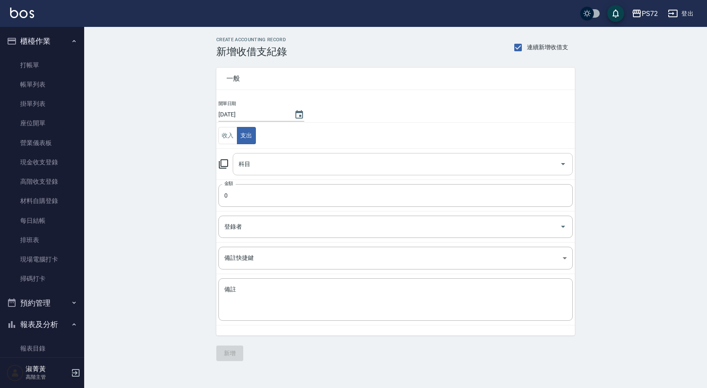
click at [266, 169] on input "科目" at bounding box center [396, 164] width 320 height 15
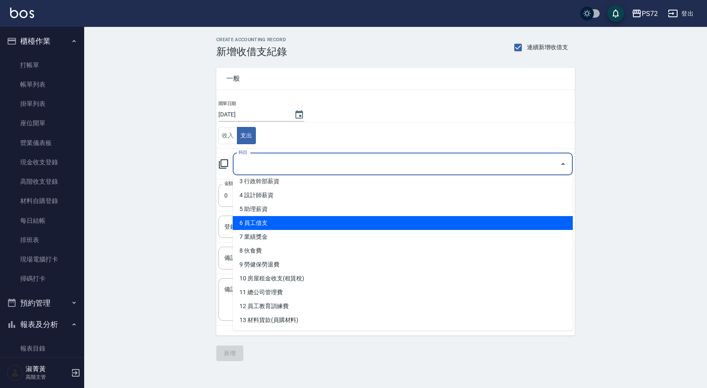
scroll to position [126, 0]
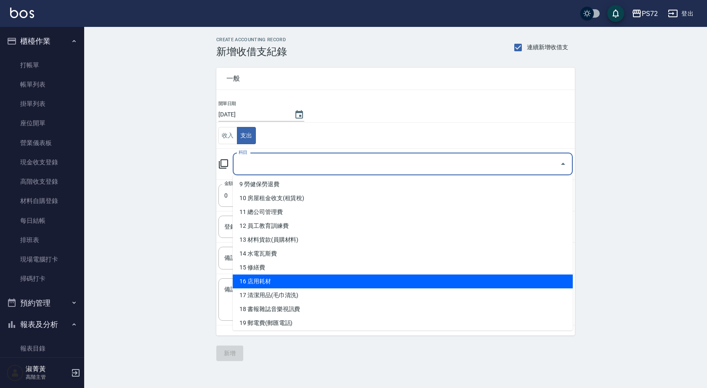
click at [275, 283] on li "16 店用耗材" at bounding box center [403, 282] width 340 height 14
type input "16 店用耗材"
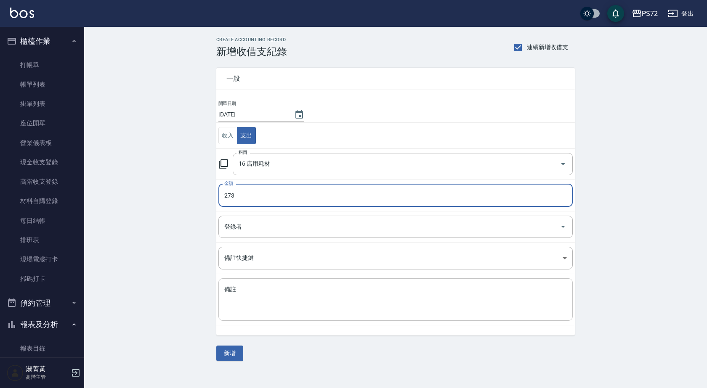
type input "273"
click at [264, 290] on textarea "備註" at bounding box center [395, 300] width 343 height 29
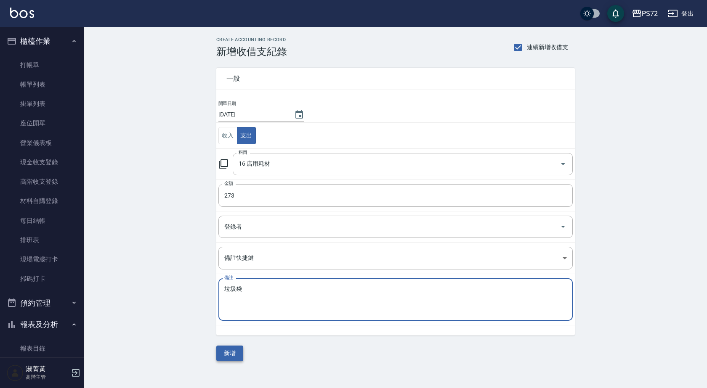
type textarea "垃圾袋"
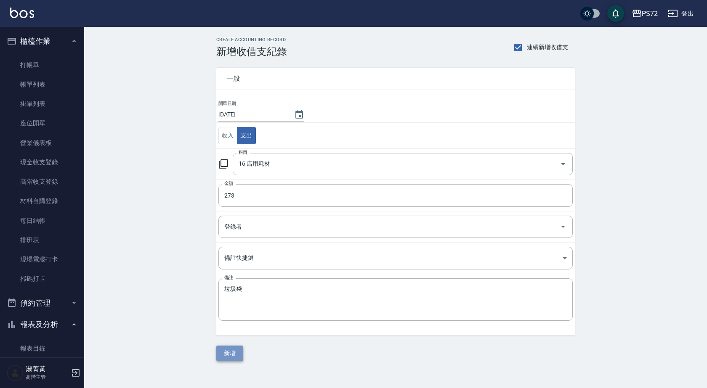
click at [223, 351] on button "新增" at bounding box center [229, 354] width 27 height 16
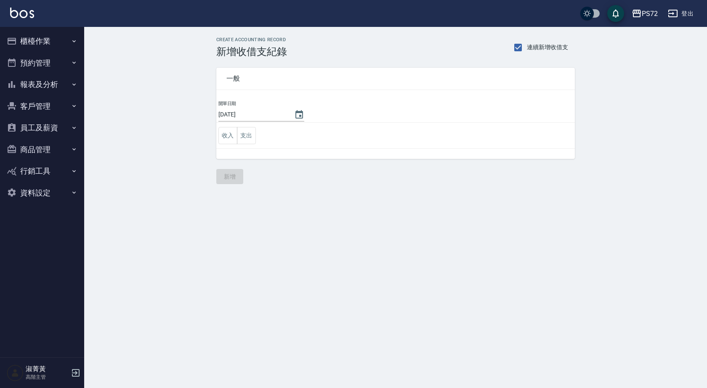
click at [64, 55] on button "預約管理" at bounding box center [41, 63] width 77 height 22
click at [53, 45] on button "櫃檯作業" at bounding box center [41, 41] width 77 height 22
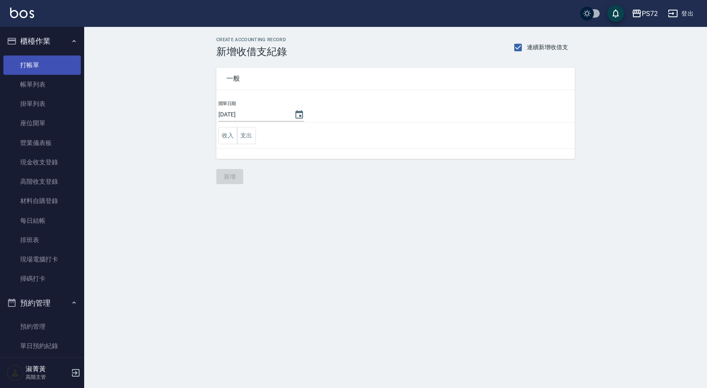
click at [62, 62] on link "打帳單" at bounding box center [41, 65] width 77 height 19
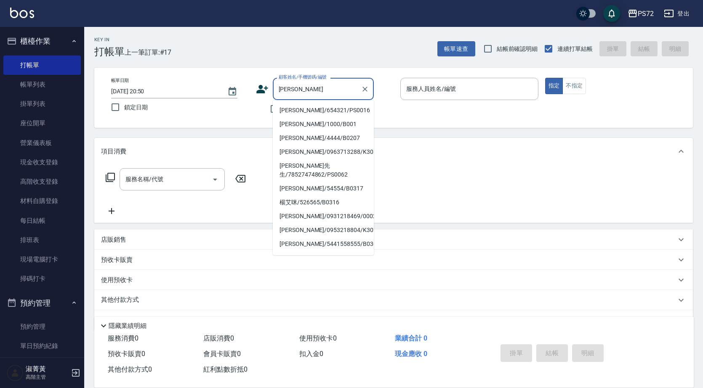
click at [322, 111] on li "[PERSON_NAME]/654321/PS0016" at bounding box center [323, 111] width 101 height 14
type input "[PERSON_NAME]/654321/PS0016"
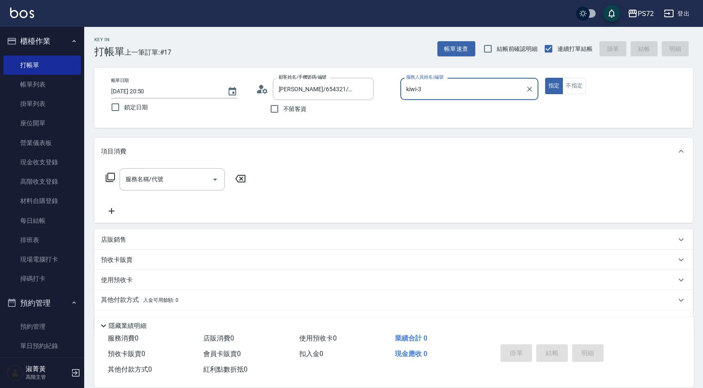
click at [435, 88] on input "kiwi-3" at bounding box center [463, 89] width 118 height 15
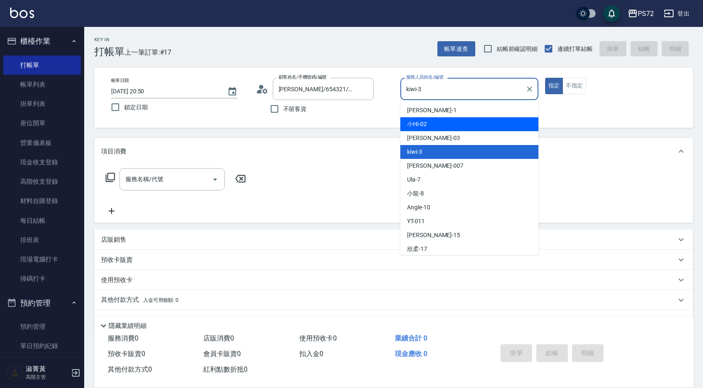
click at [429, 123] on div "小Hi -02" at bounding box center [469, 124] width 138 height 14
type input "小Hi-02"
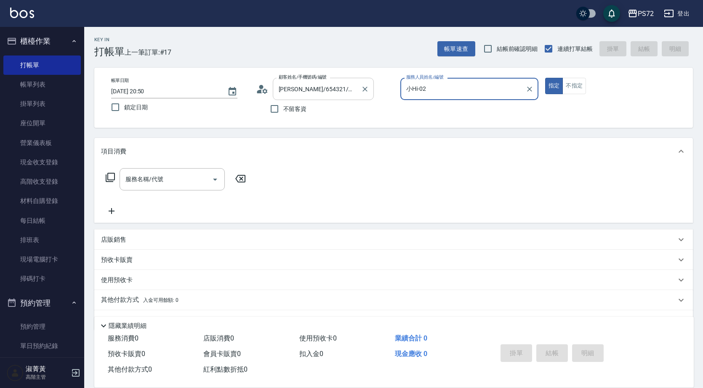
click at [319, 92] on input "[PERSON_NAME]/654321/PS0016" at bounding box center [316, 89] width 81 height 15
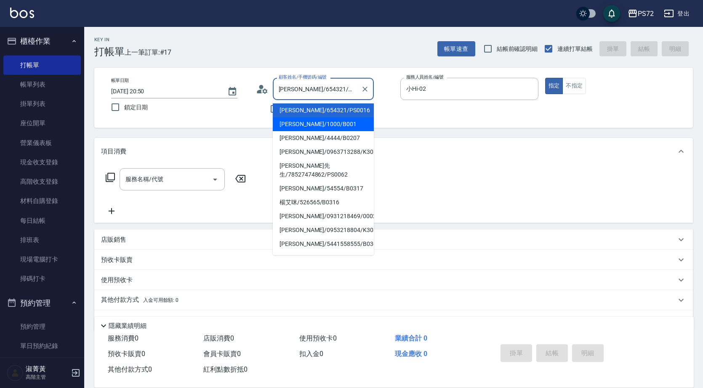
click at [341, 122] on li "[PERSON_NAME]/1000/B001" at bounding box center [323, 124] width 101 height 14
type input "[PERSON_NAME]/1000/B001"
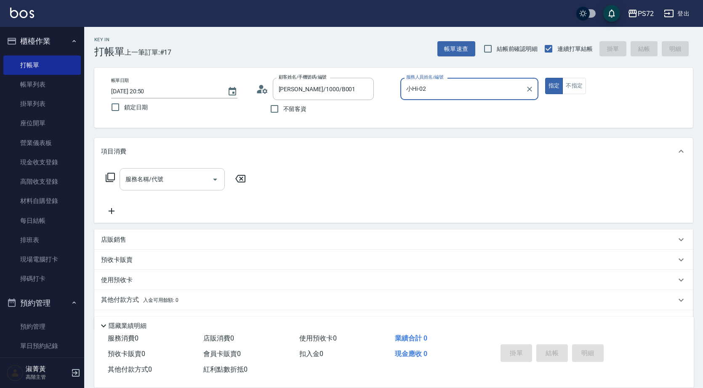
click at [194, 177] on input "服務名稱/代號" at bounding box center [165, 179] width 85 height 15
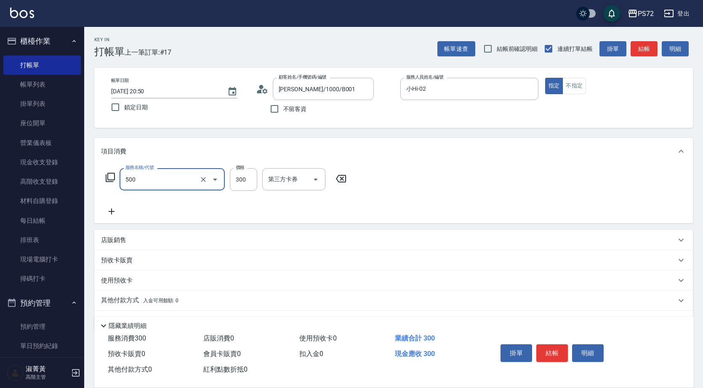
type input "洗髮(A級)(500)"
type input "350"
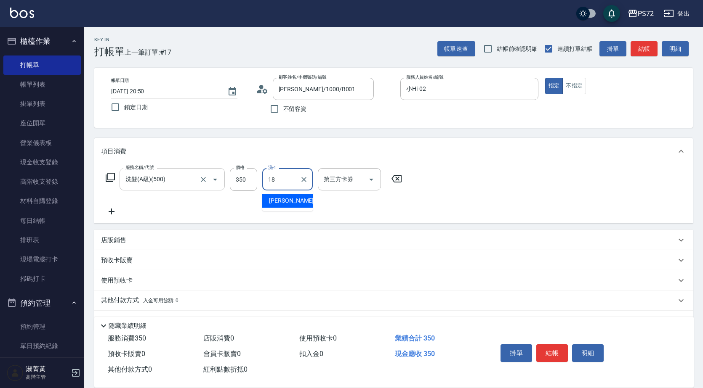
type input "[PERSON_NAME]-18"
drag, startPoint x: 305, startPoint y: 177, endPoint x: 185, endPoint y: 218, distance: 126.4
click at [304, 177] on icon "Clear" at bounding box center [304, 179] width 8 height 8
click at [113, 213] on icon at bounding box center [111, 212] width 21 height 10
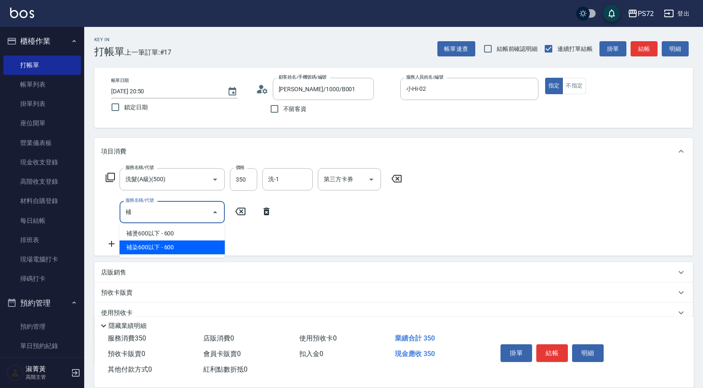
click at [146, 246] on span "補染600以下 - 600" at bounding box center [172, 248] width 105 height 14
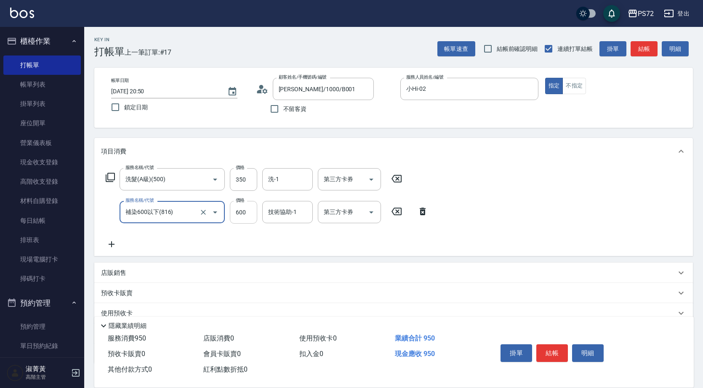
type input "補染600以下(816)"
drag, startPoint x: 234, startPoint y: 217, endPoint x: 239, endPoint y: 215, distance: 5.3
click at [234, 217] on input "600" at bounding box center [243, 212] width 27 height 23
click at [553, 355] on button "結帳" at bounding box center [552, 354] width 32 height 18
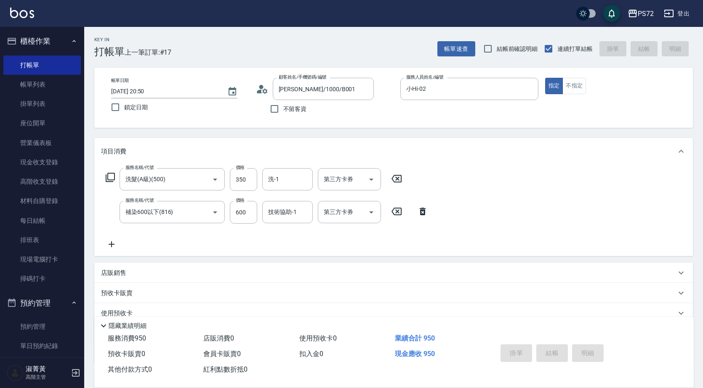
type input "2025/10/15 20:51"
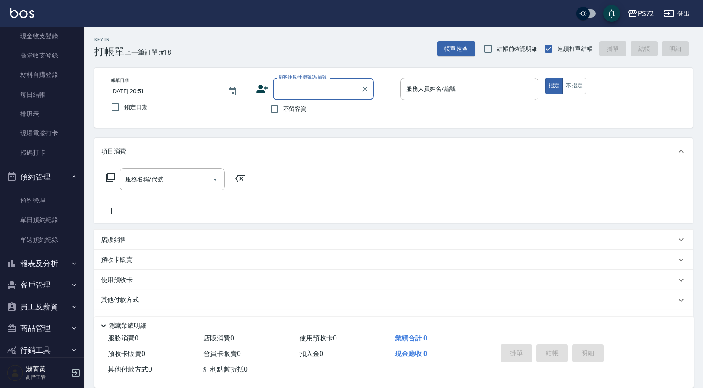
scroll to position [84, 0]
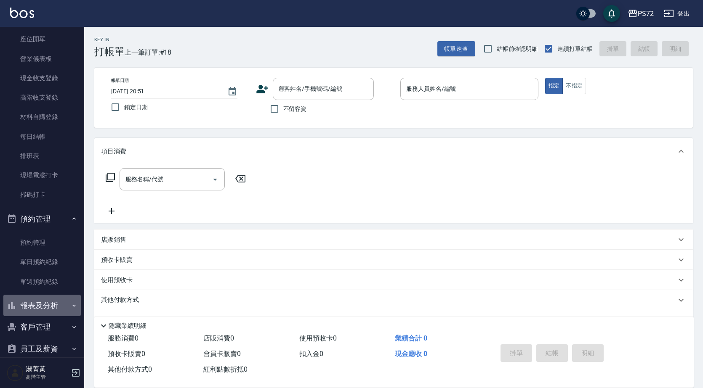
click at [48, 300] on button "報表及分析" at bounding box center [41, 306] width 77 height 22
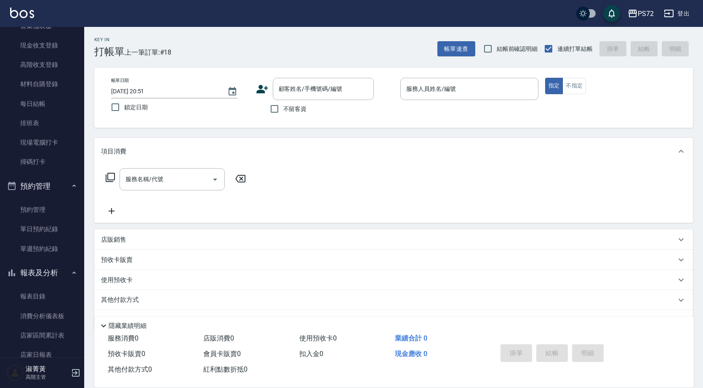
scroll to position [168, 0]
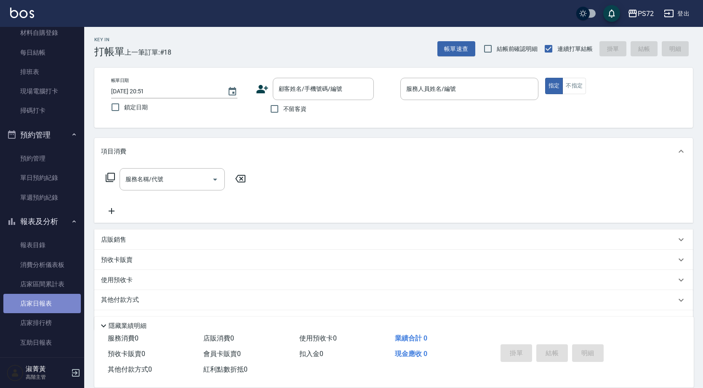
click at [52, 308] on link "店家日報表" at bounding box center [41, 303] width 77 height 19
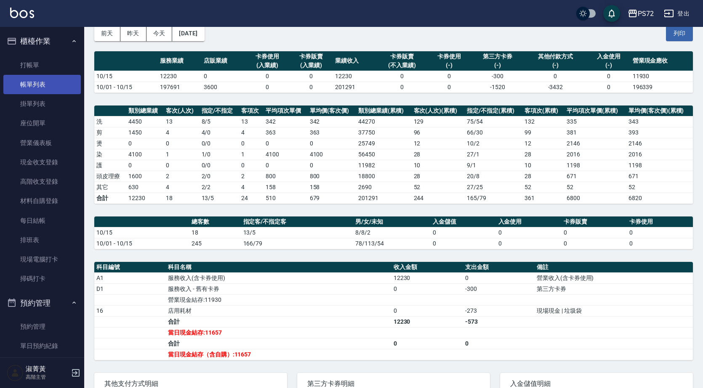
click at [31, 86] on link "帳單列表" at bounding box center [41, 84] width 77 height 19
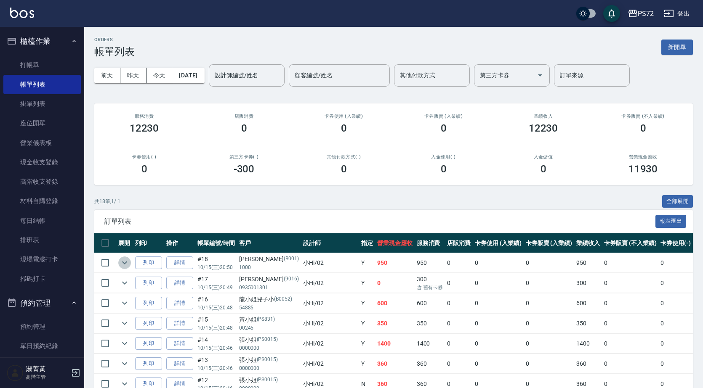
click at [124, 263] on icon "expand row" at bounding box center [124, 263] width 5 height 3
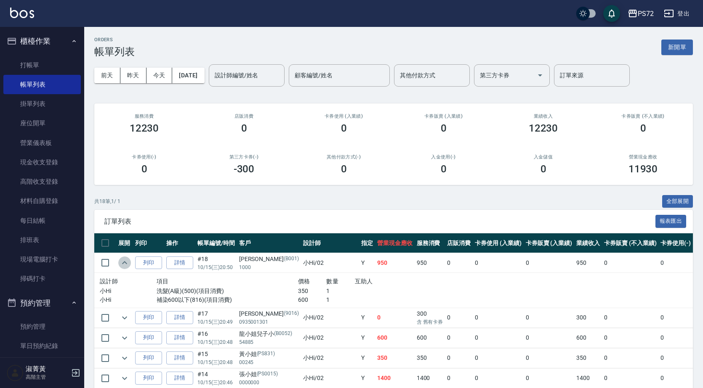
click at [124, 263] on icon "expand row" at bounding box center [124, 262] width 5 height 3
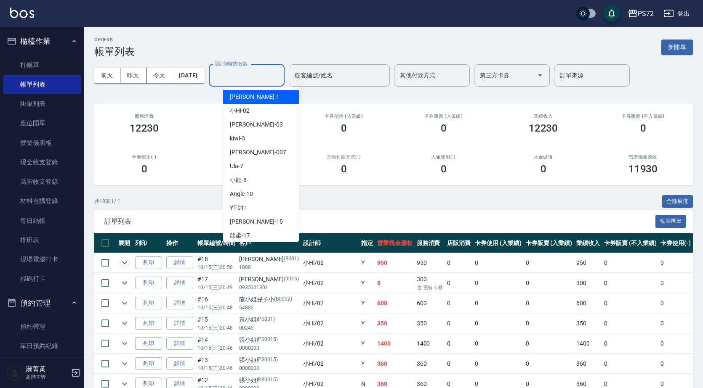
drag, startPoint x: 255, startPoint y: 69, endPoint x: 264, endPoint y: 104, distance: 35.6
click at [257, 79] on input "設計師編號/姓名" at bounding box center [246, 75] width 68 height 15
click at [258, 95] on div "TINA -1" at bounding box center [261, 97] width 76 height 14
type input "[PERSON_NAME]-1"
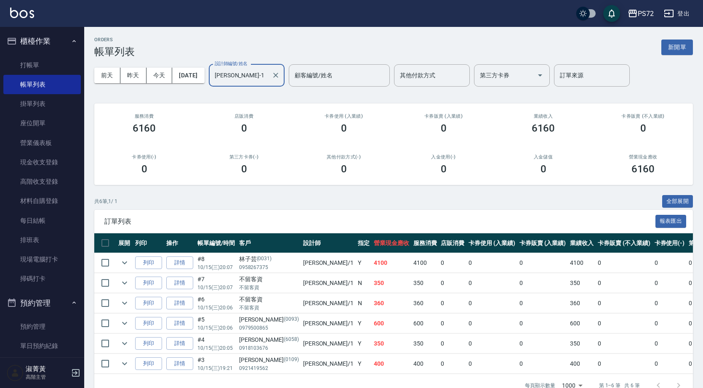
scroll to position [25, 0]
